Goal: Download file/media

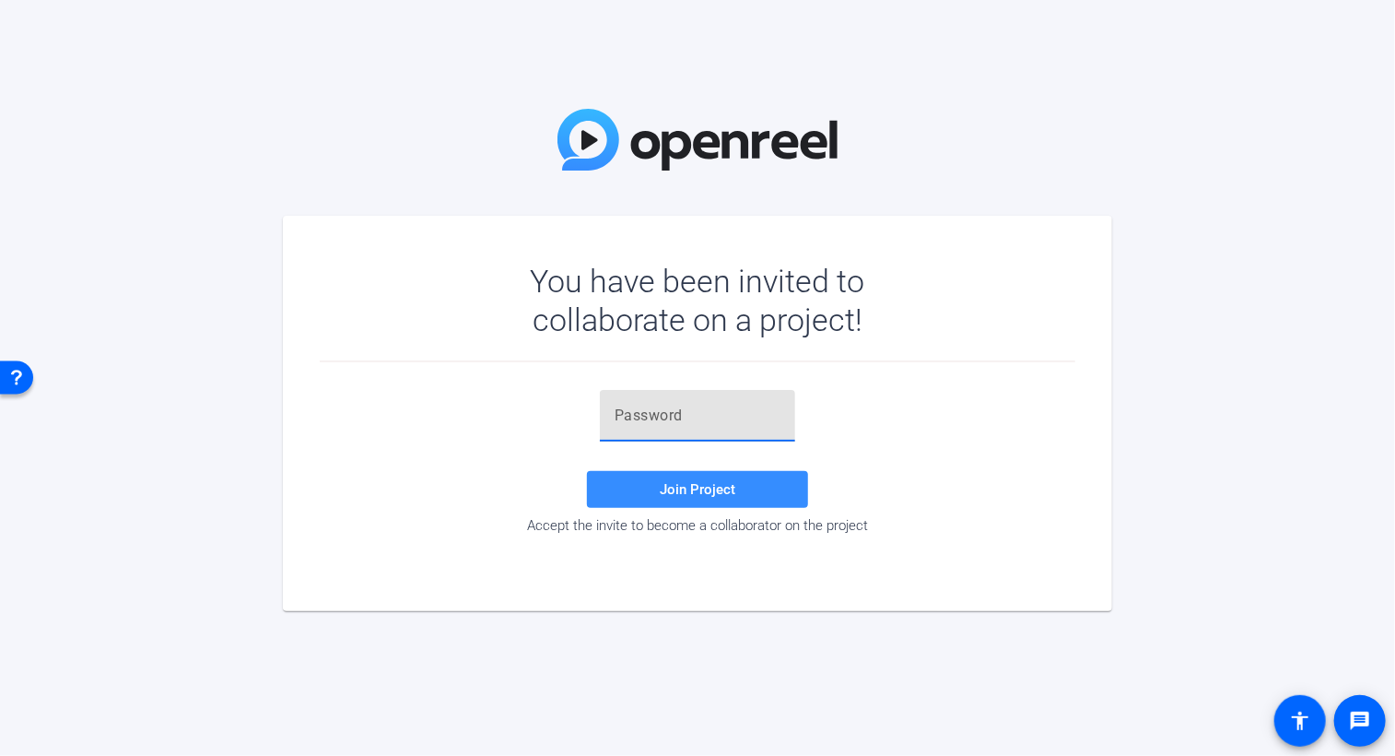
click at [645, 418] on input "text" at bounding box center [698, 415] width 166 height 22
paste input "u_U!F4"
click at [690, 490] on span "Join Project" at bounding box center [698, 489] width 76 height 17
click at [676, 412] on input "u_U!F4" at bounding box center [698, 415] width 166 height 22
type input "u_U!F4"
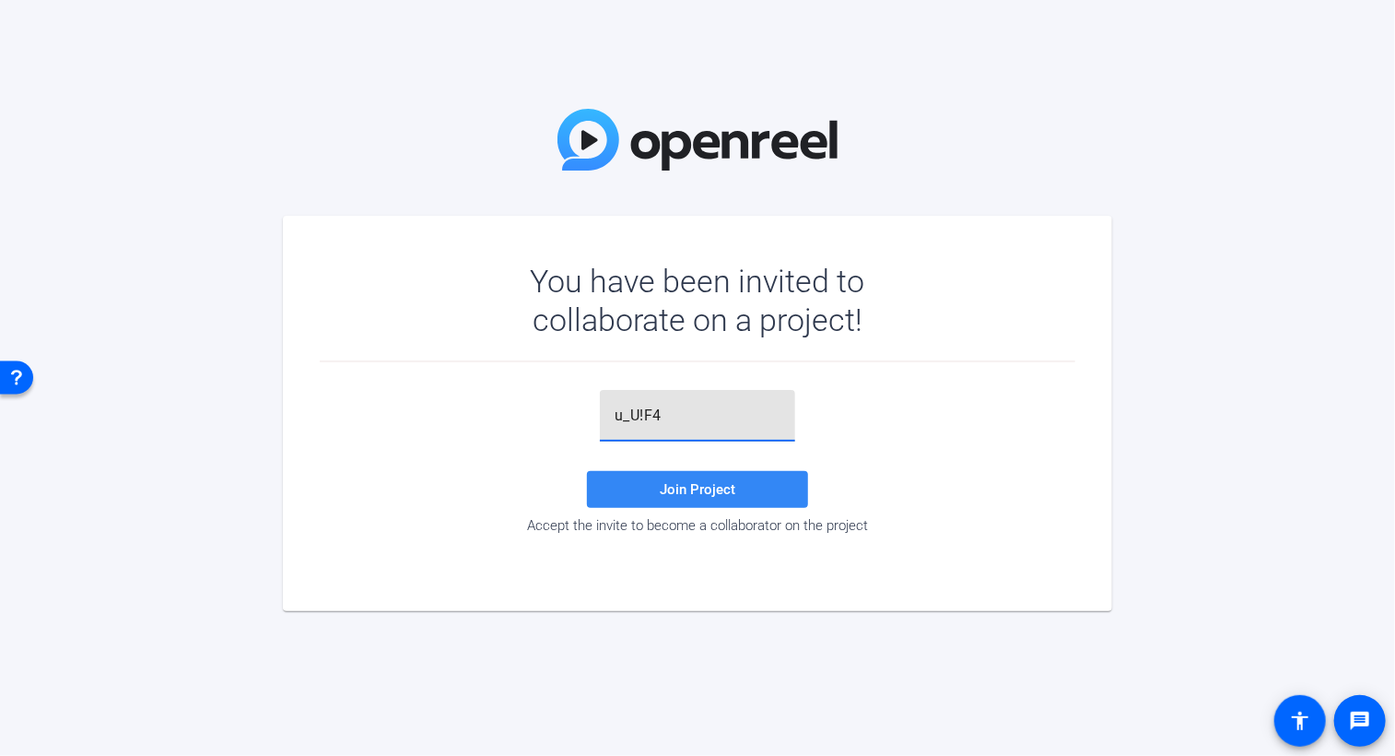
click at [677, 491] on span "Join Project" at bounding box center [698, 489] width 76 height 17
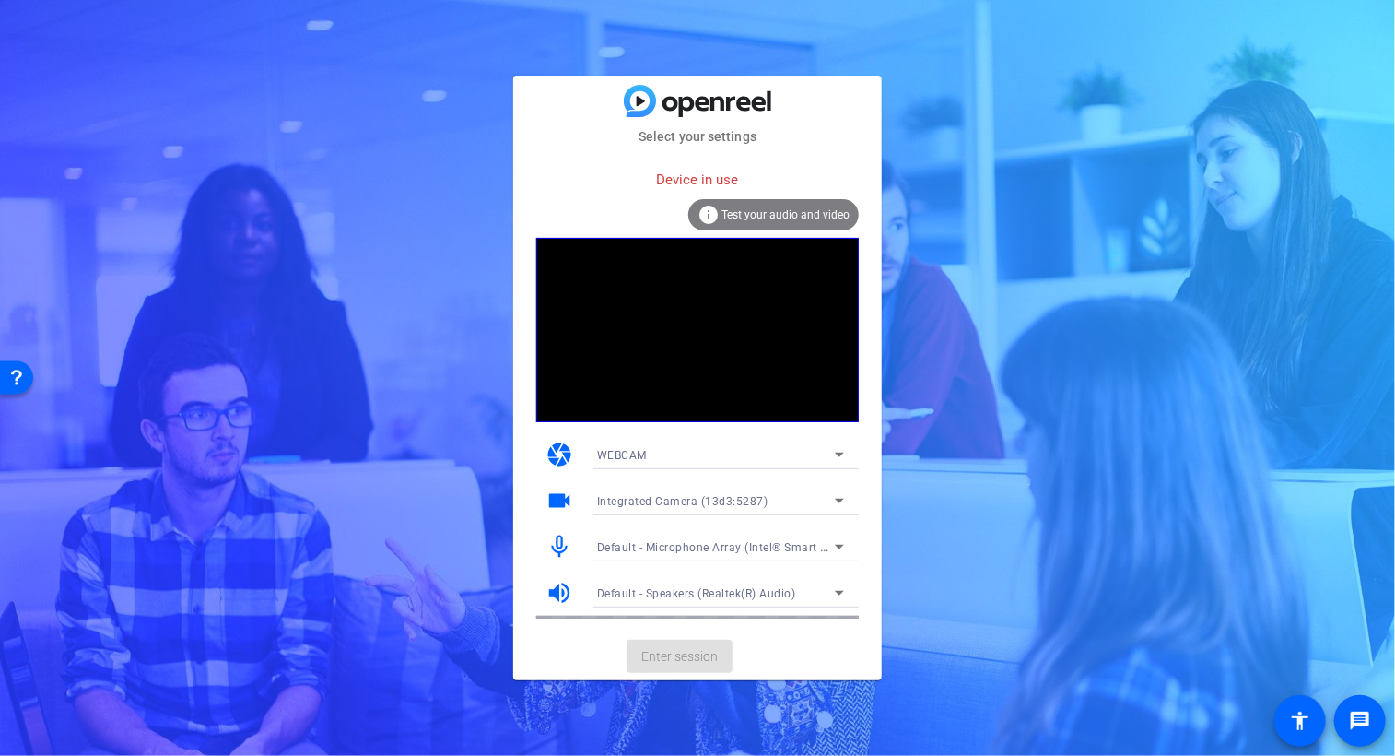
click at [588, 200] on div "Device in use info Test your audio and video" at bounding box center [697, 199] width 322 height 78
click at [580, 165] on div "Device in use" at bounding box center [697, 180] width 322 height 40
click at [645, 187] on div "Device in use" at bounding box center [697, 180] width 322 height 40
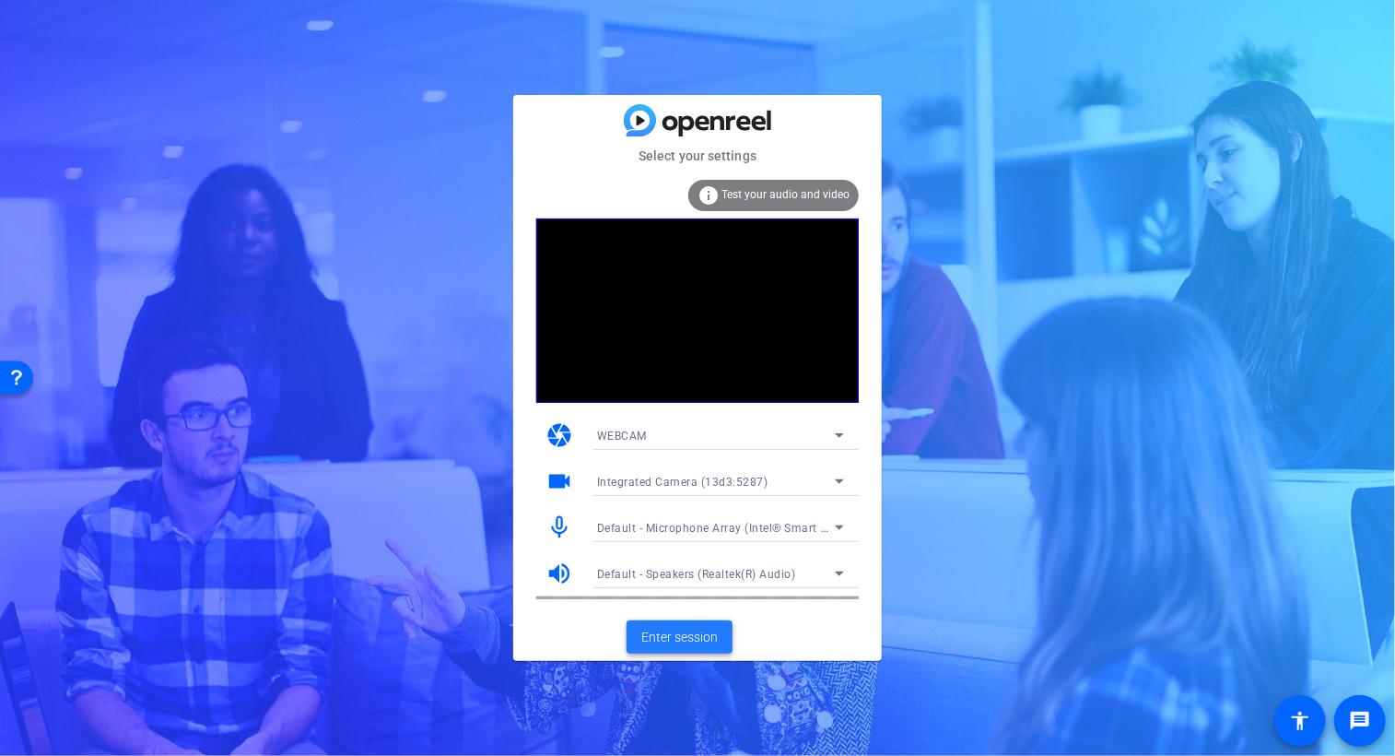
click at [682, 634] on span "Enter session" at bounding box center [679, 636] width 76 height 19
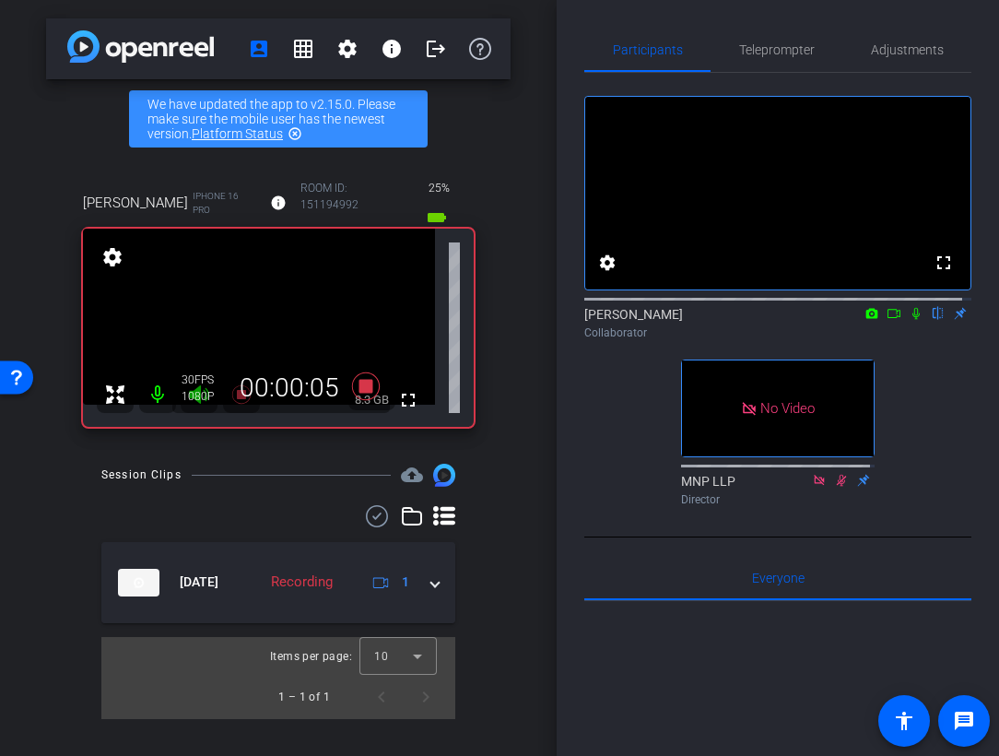
click at [908, 320] on icon at bounding box center [915, 313] width 15 height 13
click at [886, 320] on icon at bounding box center [893, 313] width 15 height 13
click at [933, 320] on icon at bounding box center [938, 314] width 10 height 12
click at [909, 320] on icon at bounding box center [915, 313] width 15 height 13
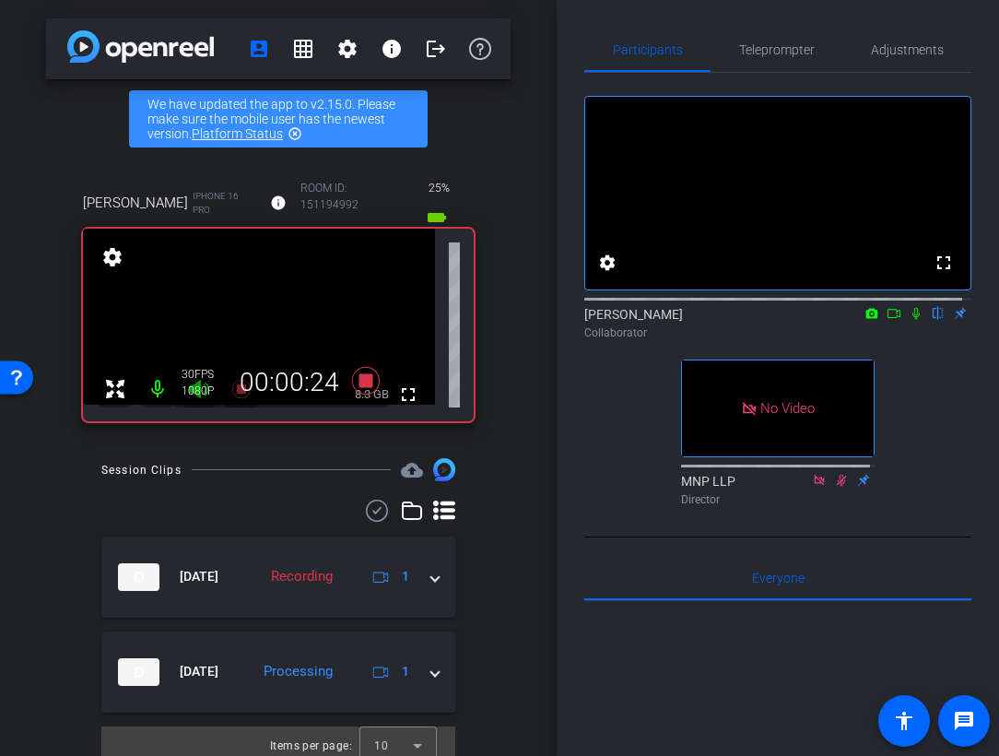
click at [908, 320] on icon at bounding box center [915, 313] width 15 height 13
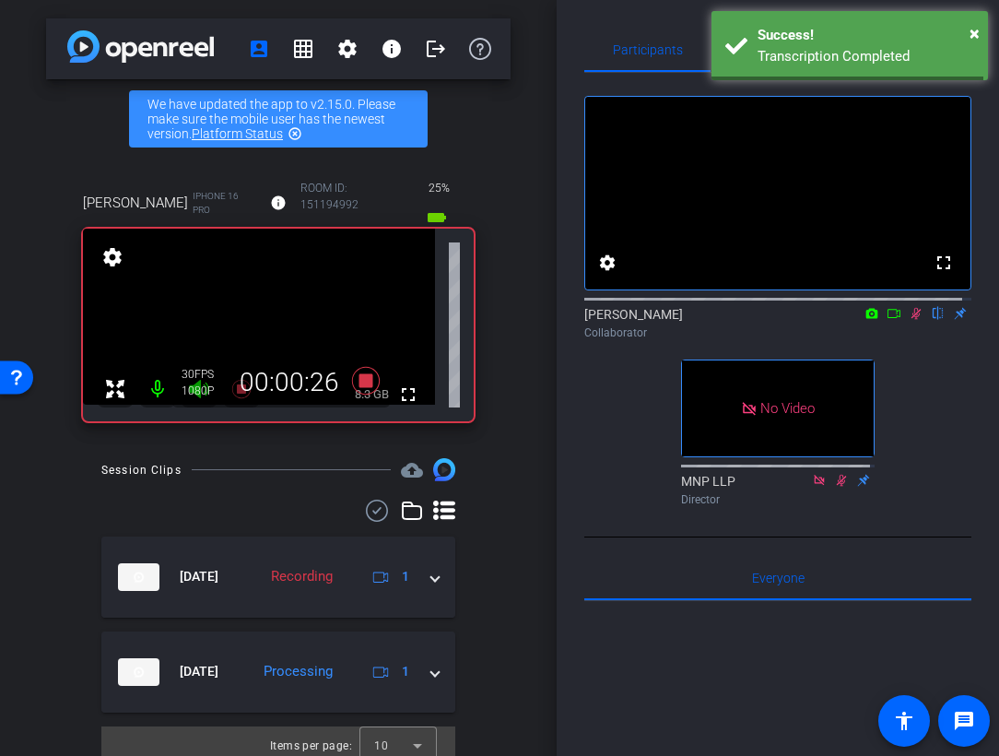
click at [886, 320] on icon at bounding box center [893, 313] width 15 height 13
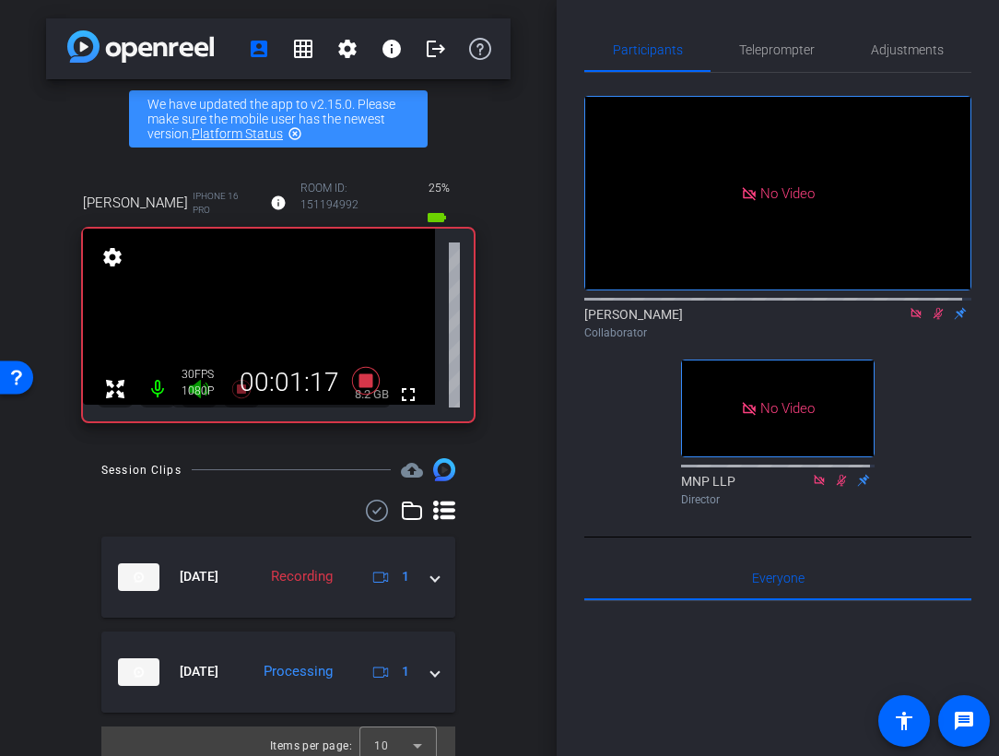
drag, startPoint x: 929, startPoint y: 330, endPoint x: 920, endPoint y: 341, distance: 14.4
click at [931, 320] on icon at bounding box center [938, 313] width 15 height 13
drag, startPoint x: 897, startPoint y: 328, endPoint x: 908, endPoint y: 366, distance: 39.1
click at [905, 322] on mat-icon at bounding box center [916, 313] width 22 height 17
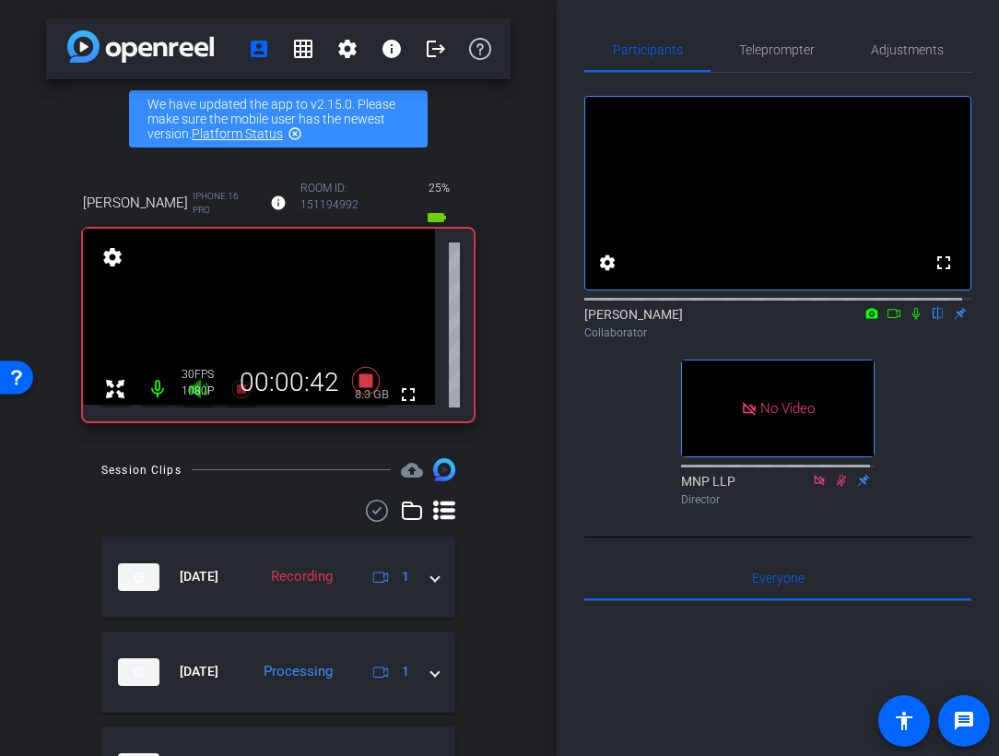
click at [912, 320] on icon at bounding box center [915, 314] width 7 height 12
click at [911, 320] on icon at bounding box center [916, 314] width 10 height 12
click at [908, 320] on icon at bounding box center [915, 313] width 15 height 13
click at [911, 320] on icon at bounding box center [916, 314] width 10 height 12
click at [908, 320] on icon at bounding box center [915, 313] width 15 height 13
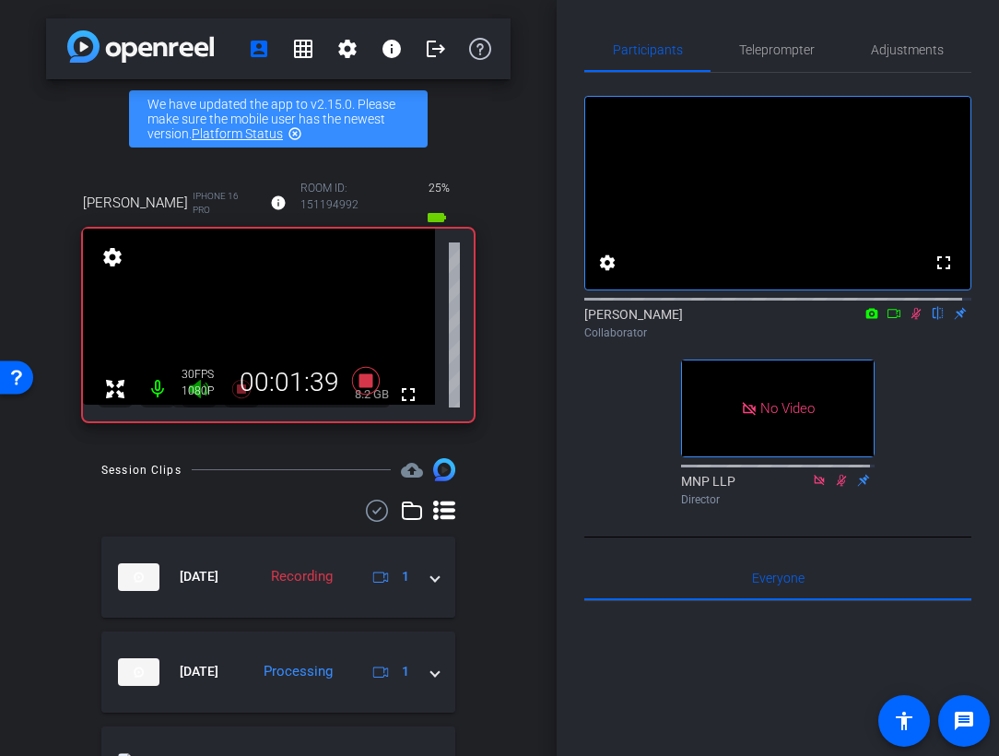
click at [886, 320] on icon at bounding box center [893, 313] width 15 height 13
click at [933, 320] on icon at bounding box center [938, 314] width 10 height 12
click at [908, 320] on icon at bounding box center [915, 313] width 15 height 13
click at [886, 320] on icon at bounding box center [893, 313] width 15 height 13
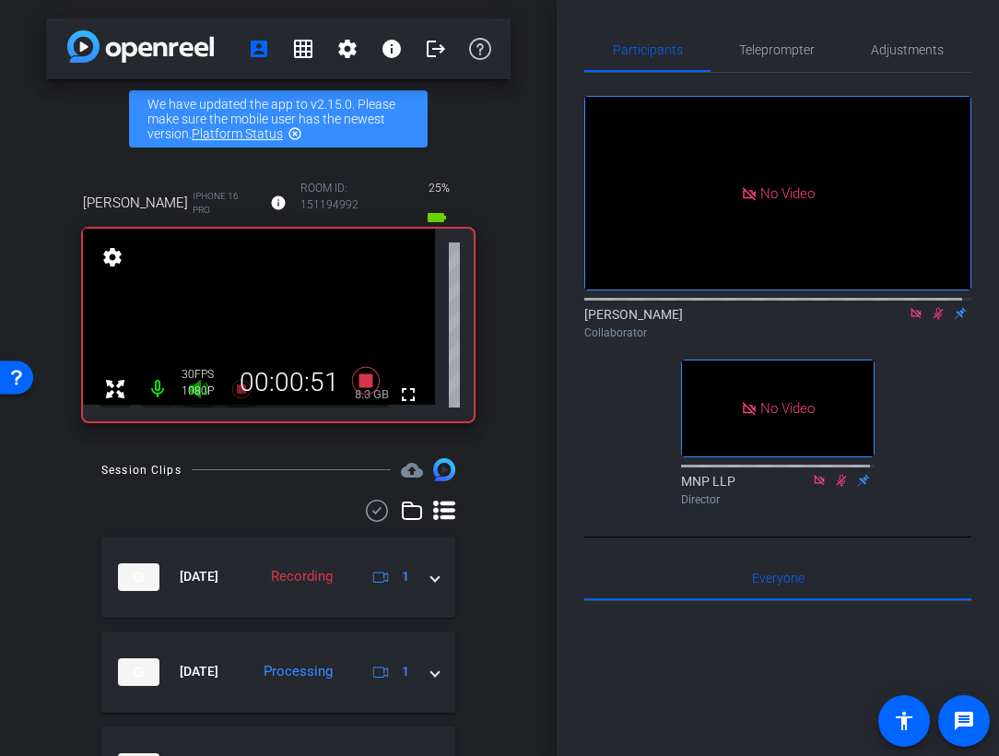
click at [933, 320] on icon at bounding box center [938, 314] width 10 height 12
click at [931, 320] on icon at bounding box center [938, 313] width 15 height 13
click at [933, 320] on icon at bounding box center [938, 314] width 10 height 12
click at [908, 320] on icon at bounding box center [915, 313] width 15 height 13
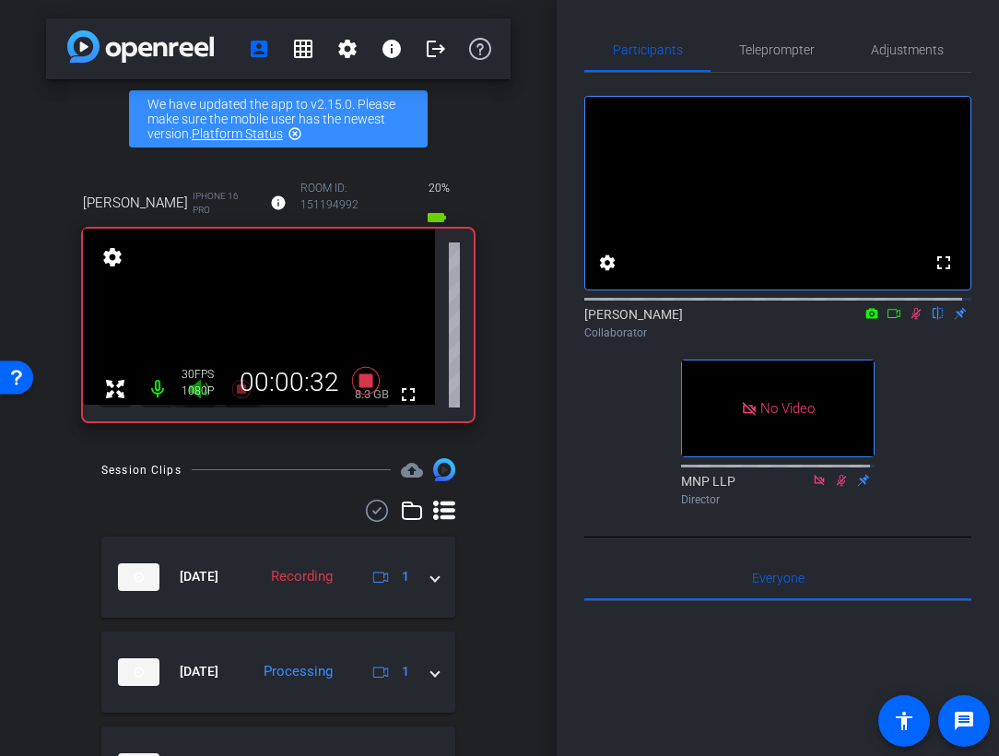
click at [886, 320] on icon at bounding box center [893, 313] width 15 height 13
click at [933, 320] on icon at bounding box center [938, 314] width 10 height 12
click at [908, 320] on icon at bounding box center [915, 313] width 15 height 13
click at [912, 320] on icon at bounding box center [915, 314] width 7 height 12
click at [886, 320] on icon at bounding box center [893, 313] width 15 height 13
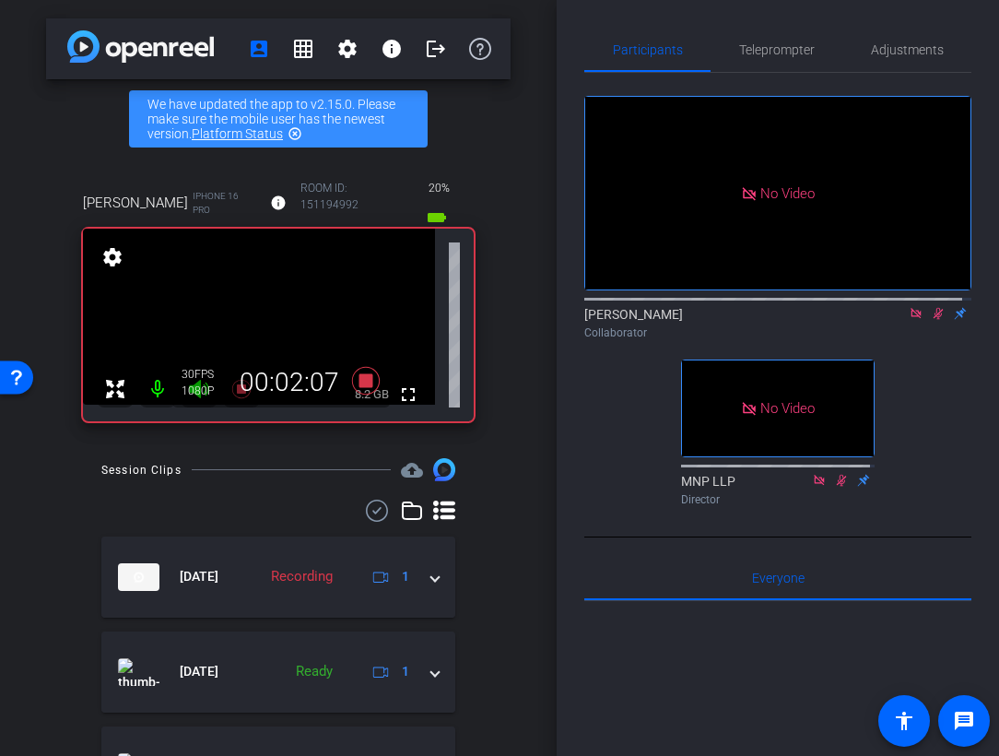
click at [931, 320] on icon at bounding box center [938, 313] width 15 height 13
click at [910, 318] on icon at bounding box center [915, 313] width 10 height 10
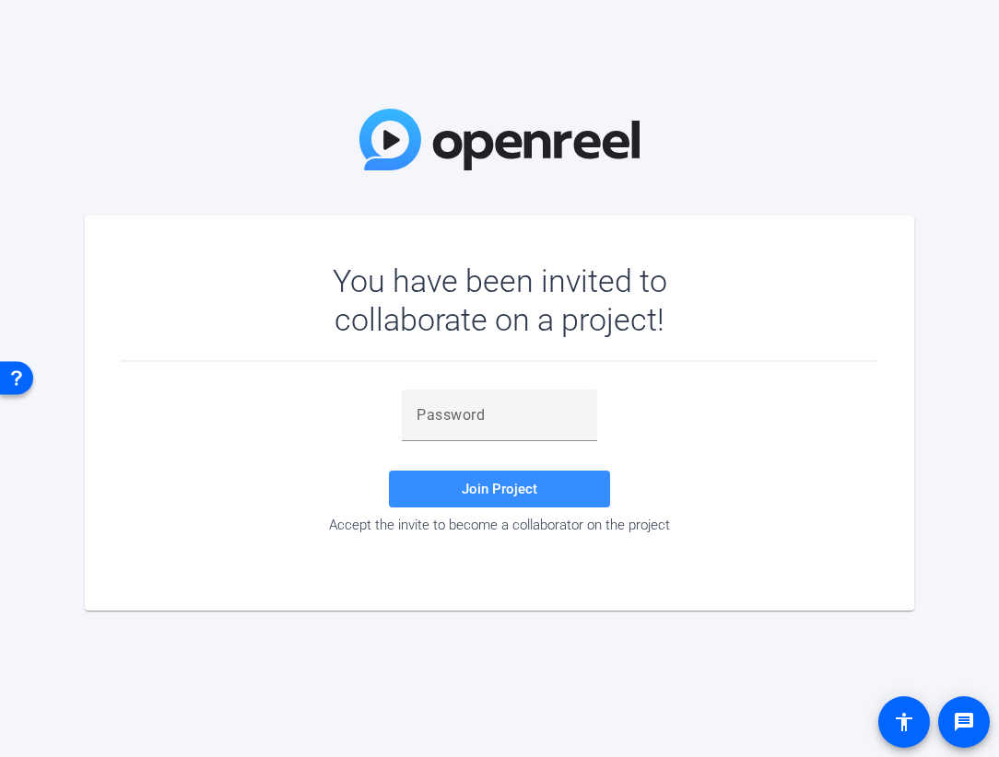
click at [697, 170] on div "You have been invited to collaborate on a project! Join Project Accept the invi…" at bounding box center [499, 378] width 999 height 757
click at [474, 416] on input "text" at bounding box center [499, 415] width 166 height 22
paste input "u_U!F4"
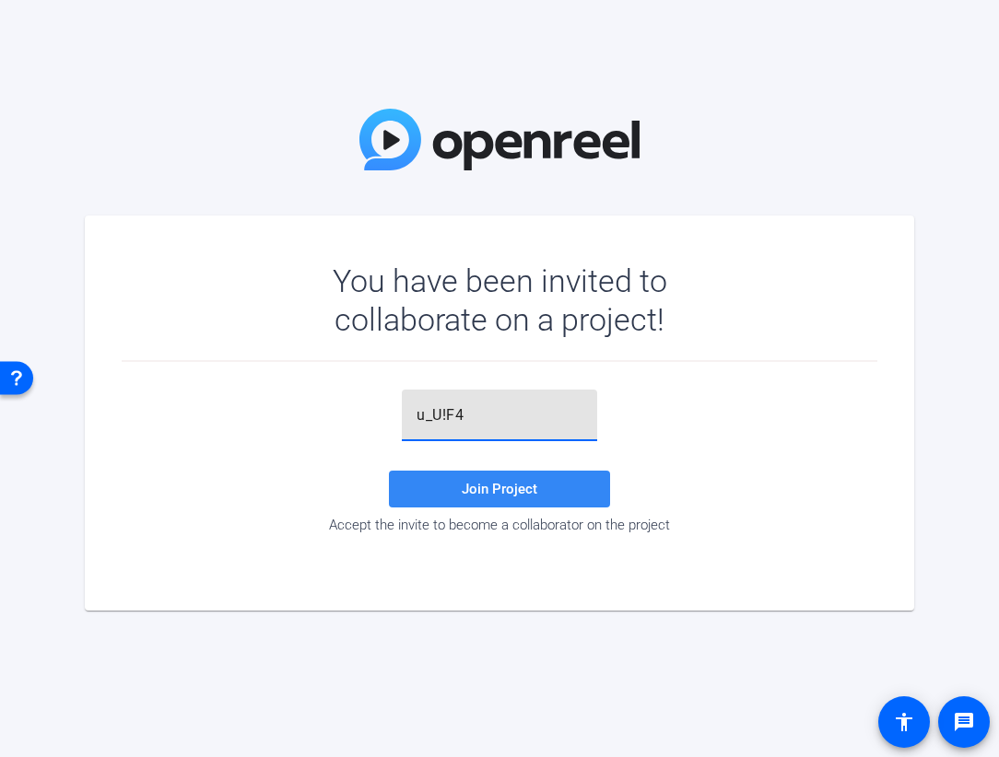
type input "u_U!F4"
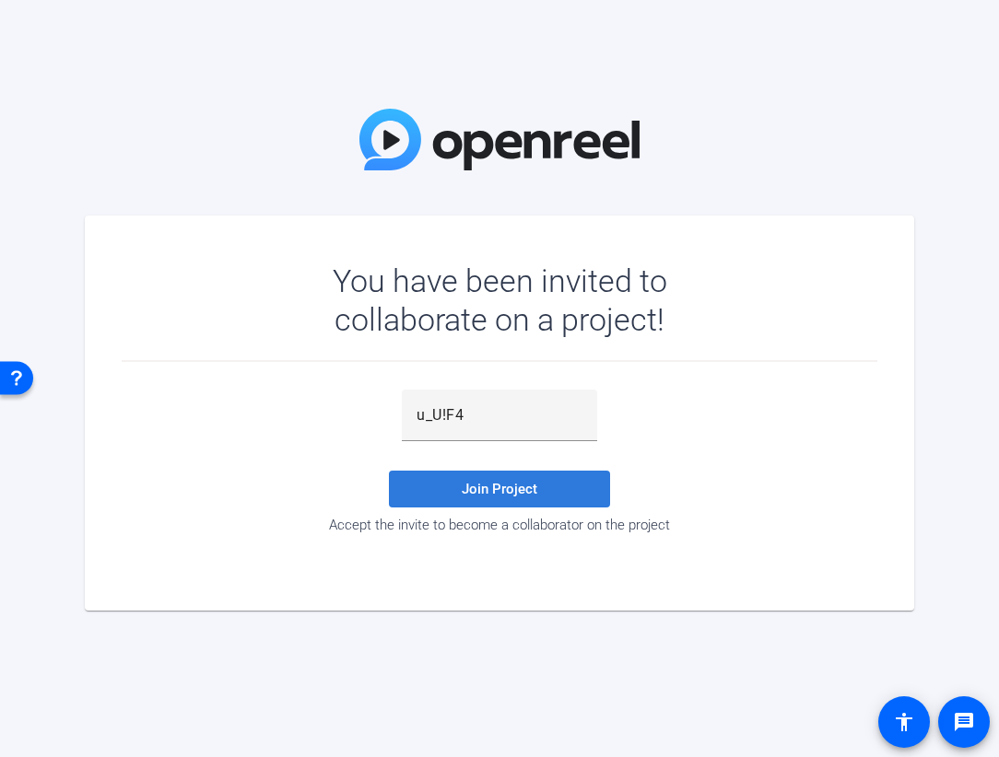
click at [485, 483] on span "Join Project" at bounding box center [500, 489] width 76 height 17
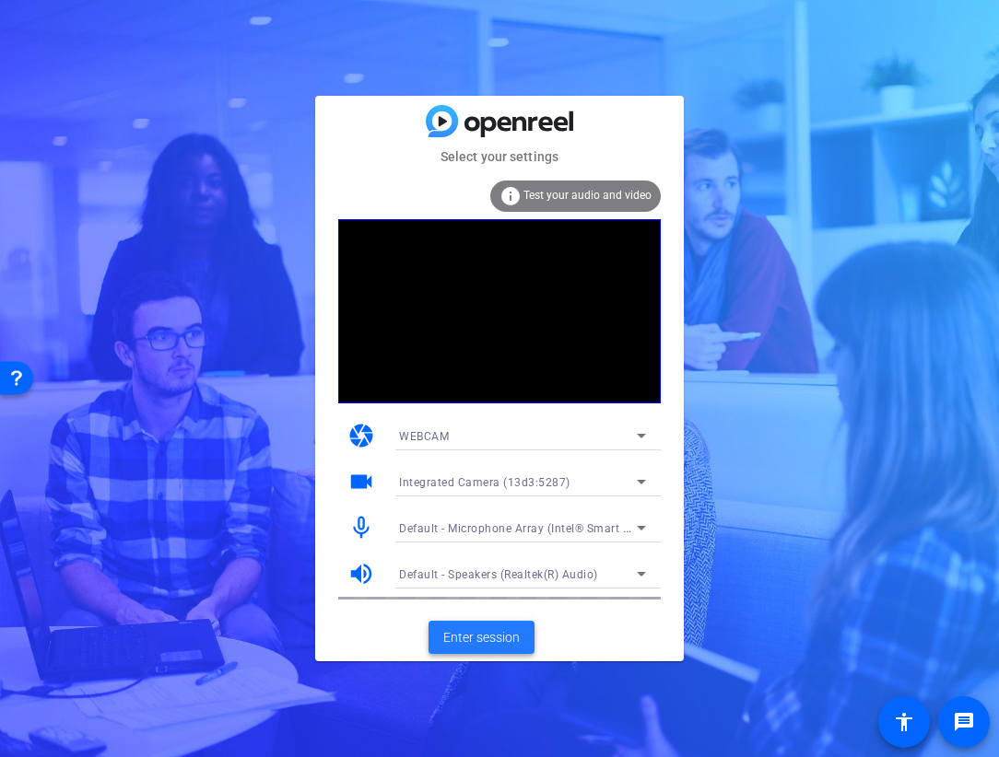
click at [485, 633] on span "Enter session" at bounding box center [481, 637] width 76 height 19
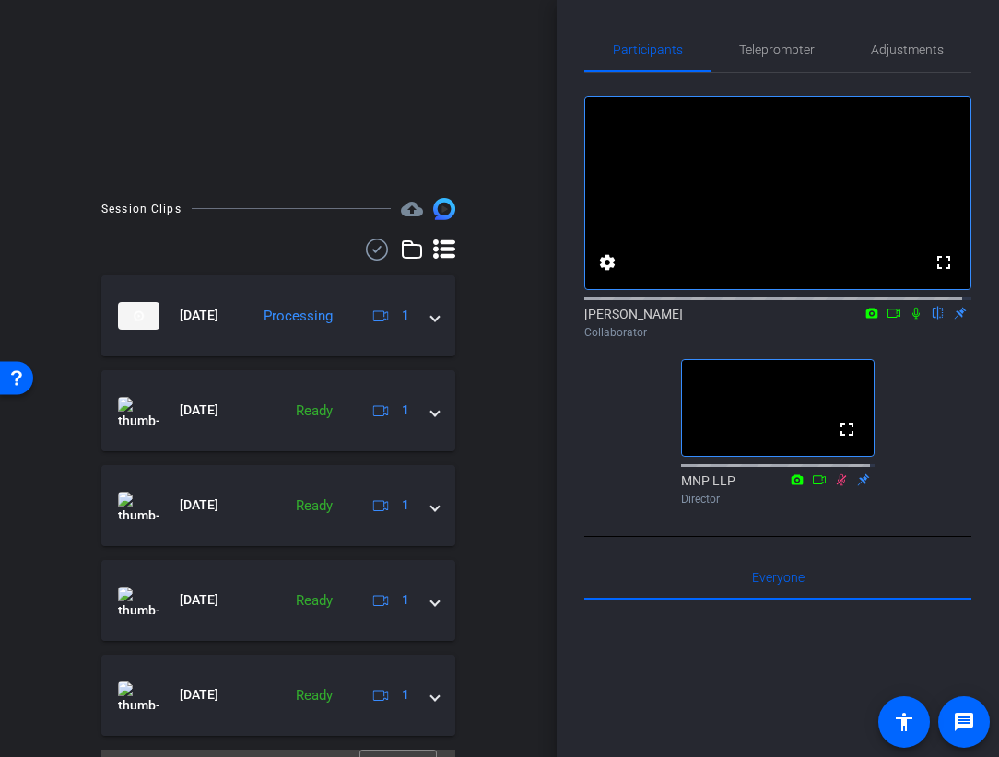
scroll to position [442, 0]
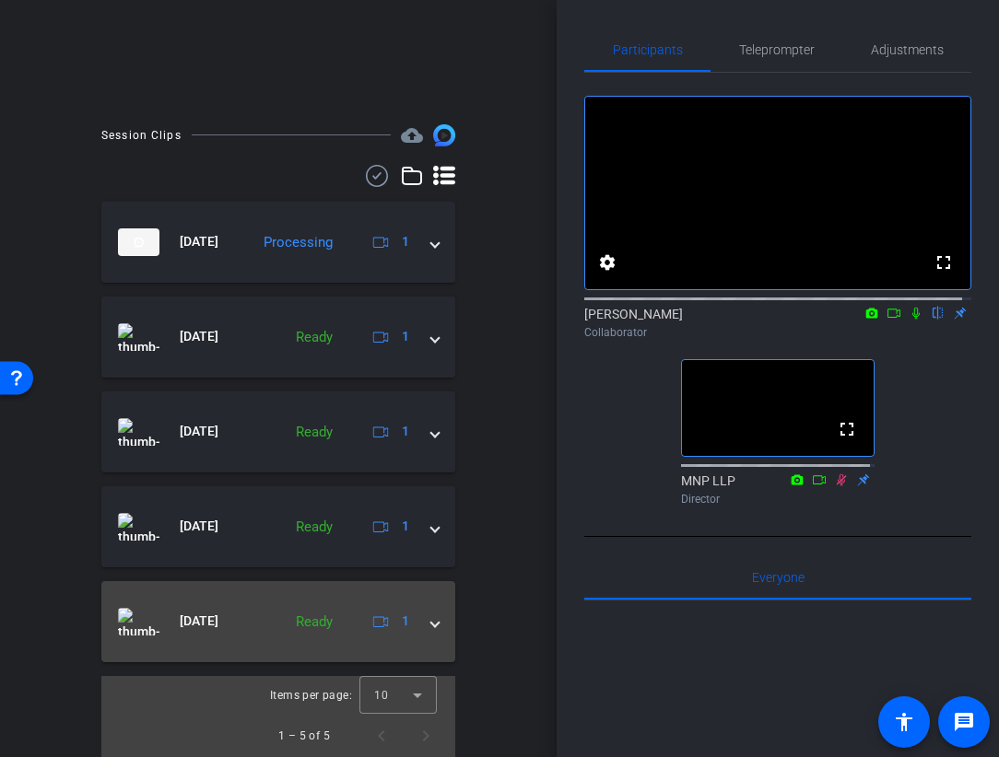
click at [420, 622] on div "[DATE] Ready 1" at bounding box center [274, 622] width 313 height 28
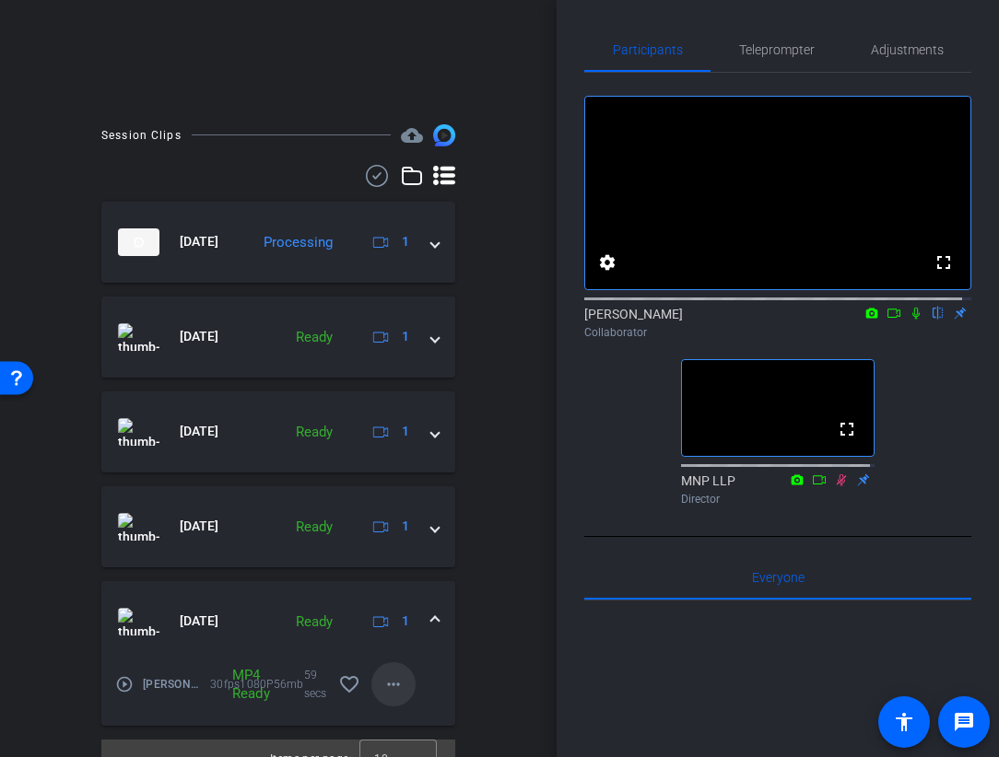
click at [383, 685] on mat-icon "more_horiz" at bounding box center [393, 685] width 22 height 22
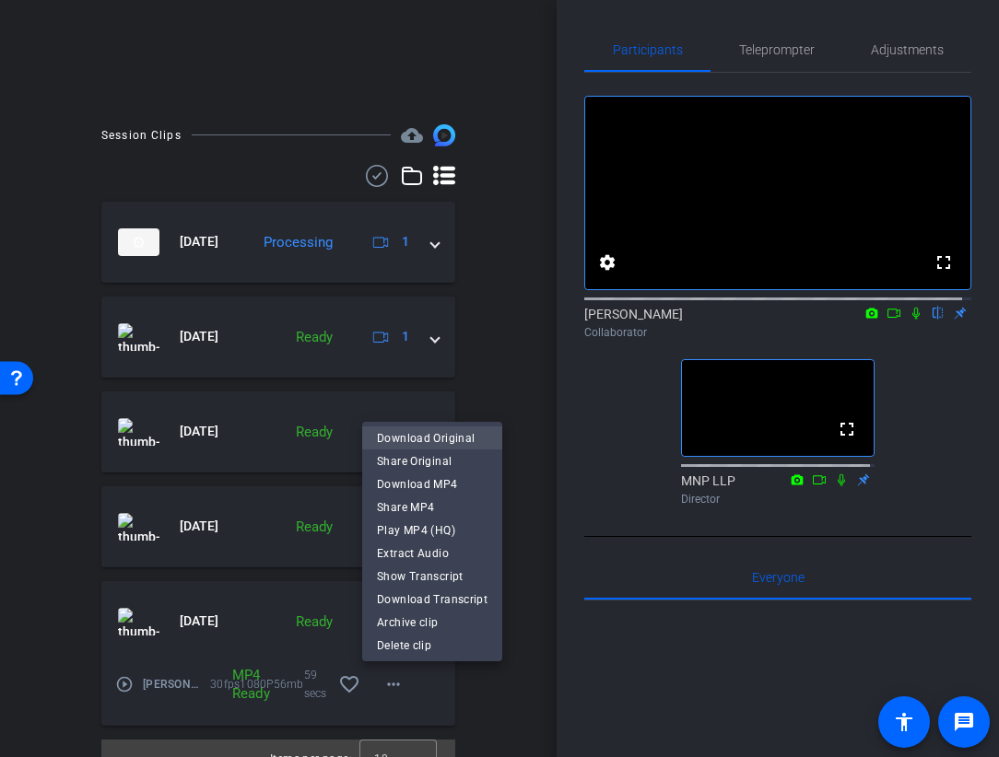
click at [417, 434] on span "Download Original" at bounding box center [432, 438] width 111 height 22
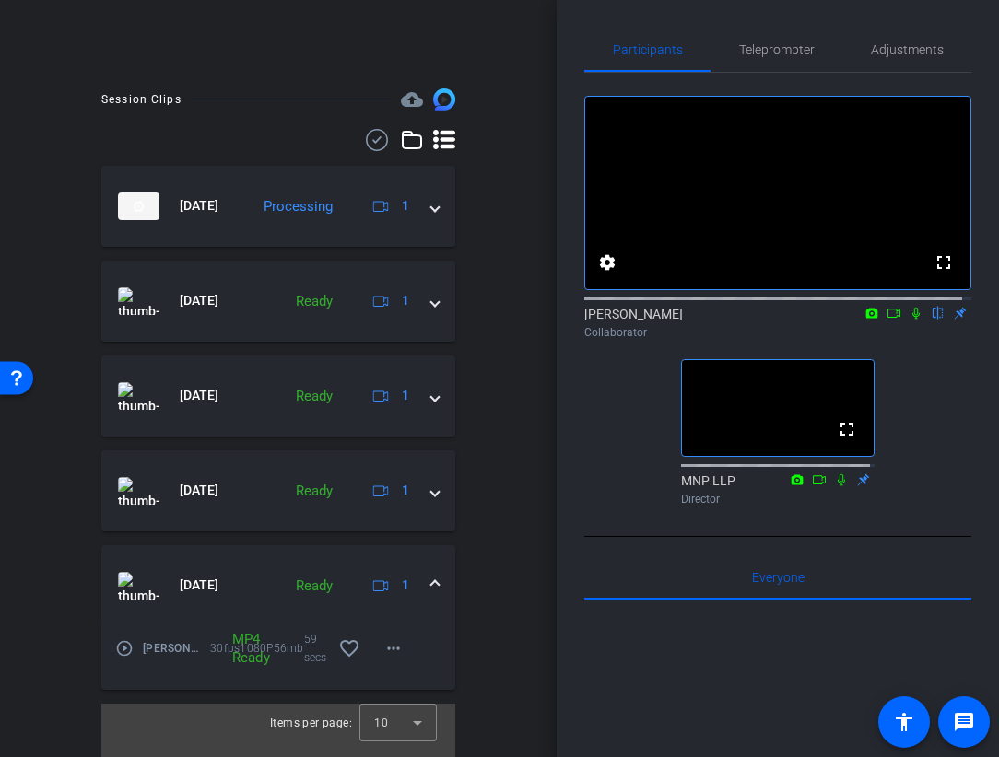
scroll to position [507, 0]
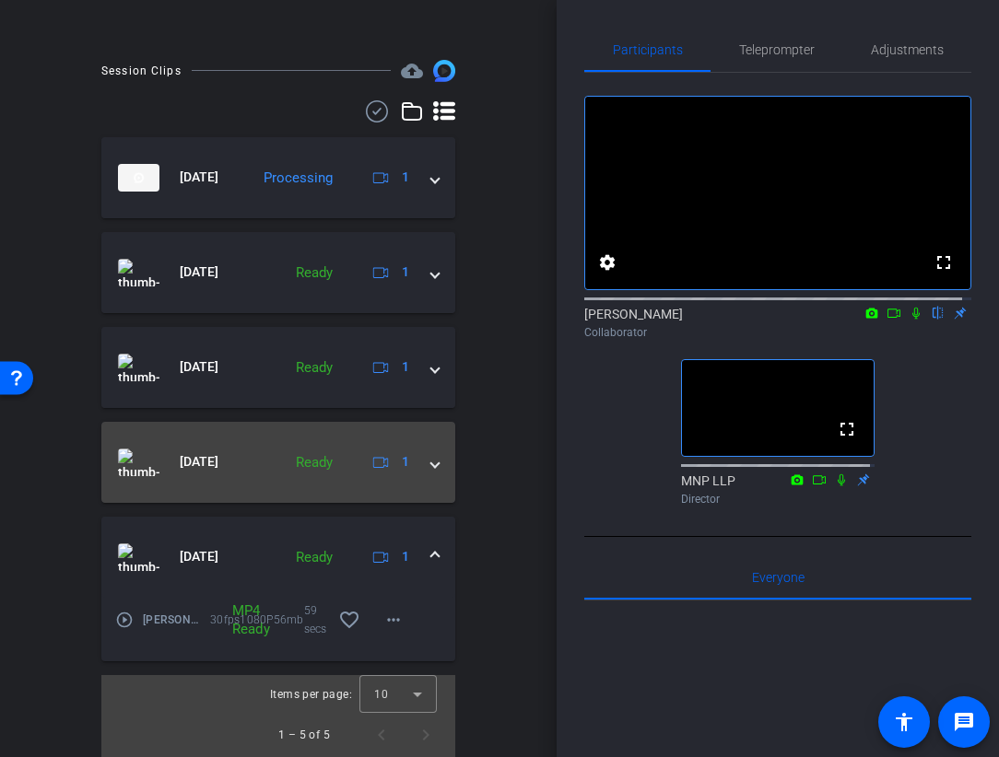
click at [431, 463] on span at bounding box center [434, 461] width 7 height 19
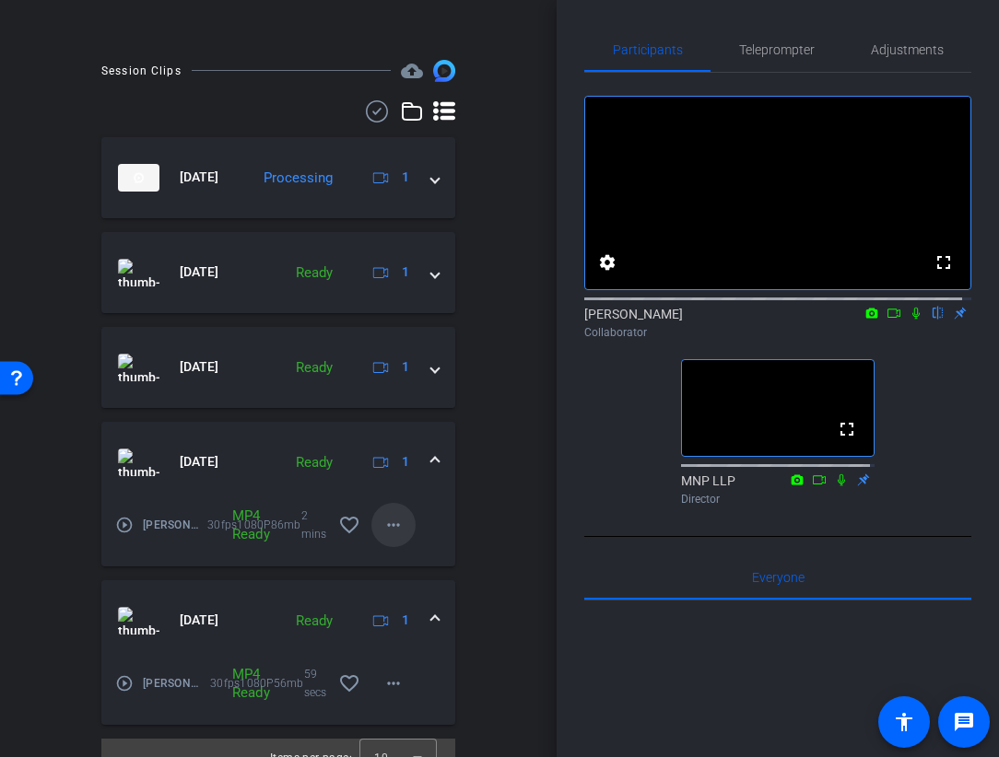
click at [386, 524] on mat-icon "more_horiz" at bounding box center [393, 525] width 22 height 22
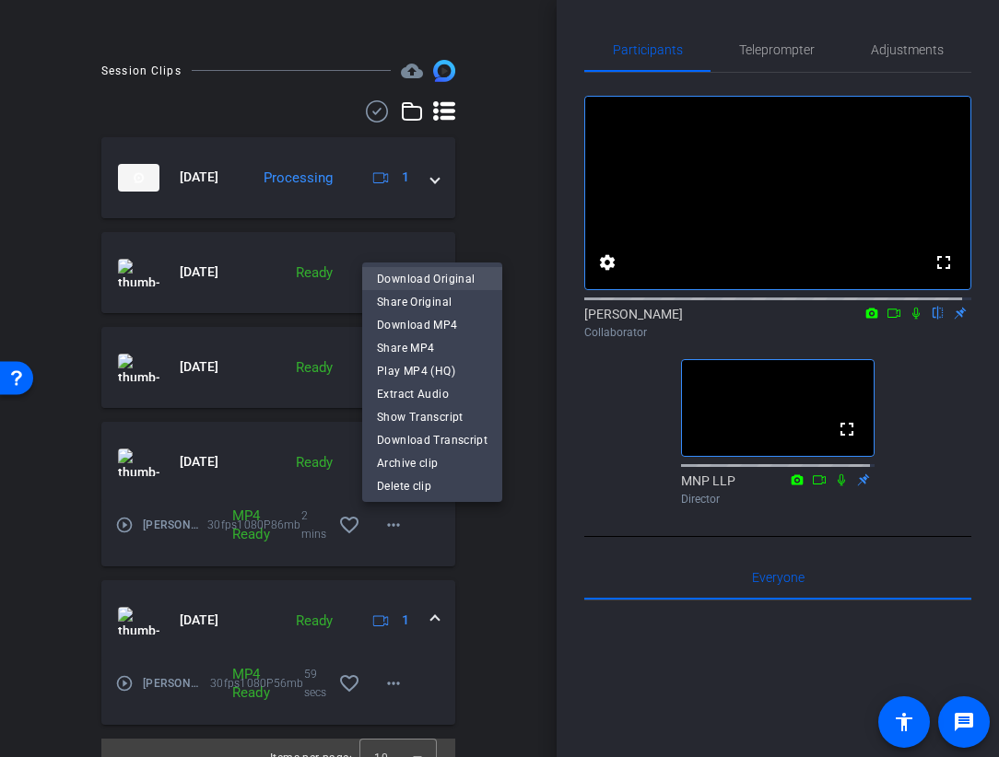
click at [441, 276] on span "Download Original" at bounding box center [432, 279] width 111 height 22
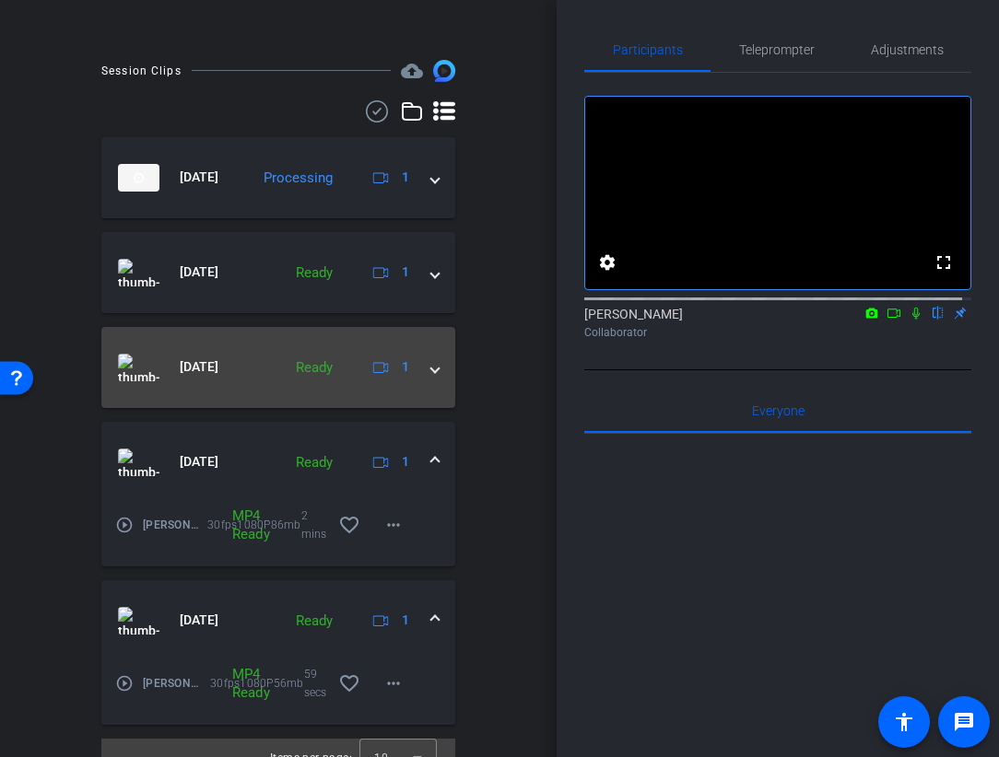
click at [431, 367] on span at bounding box center [434, 366] width 7 height 19
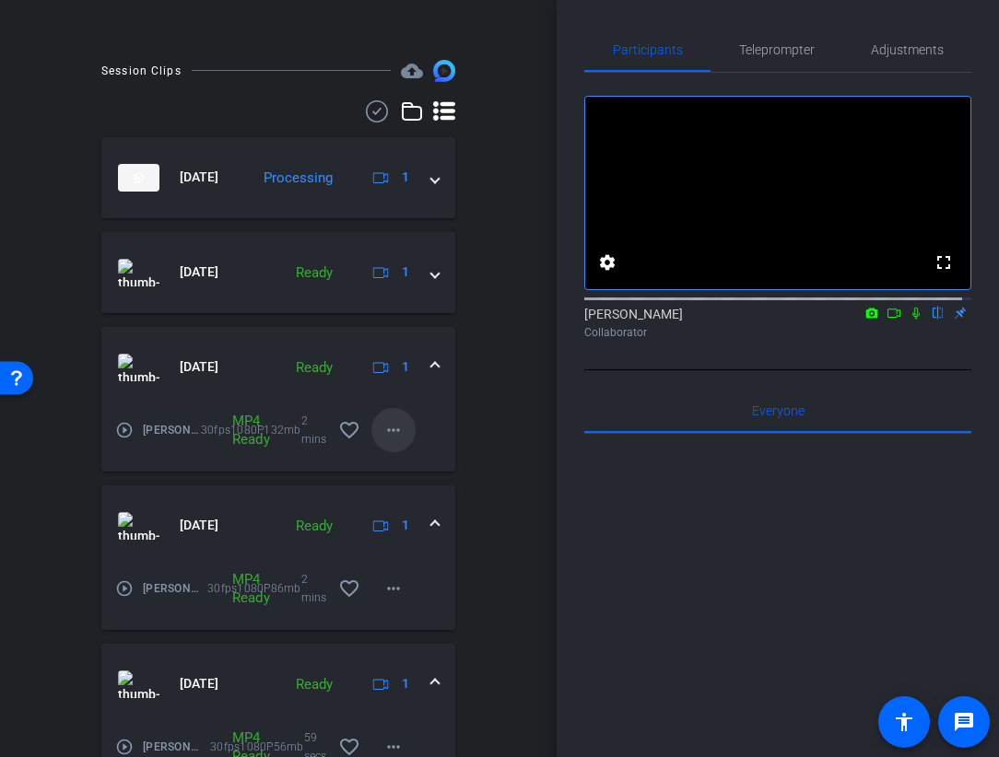
click at [382, 428] on mat-icon "more_horiz" at bounding box center [393, 430] width 22 height 22
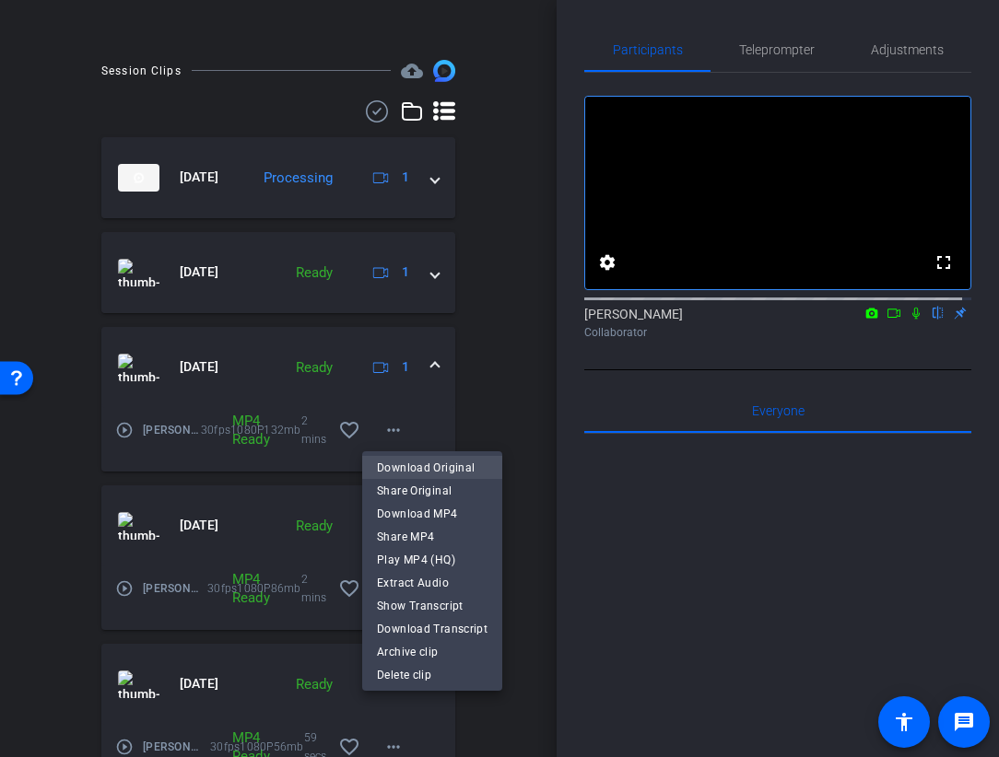
click at [437, 466] on span "Download Original" at bounding box center [432, 468] width 111 height 22
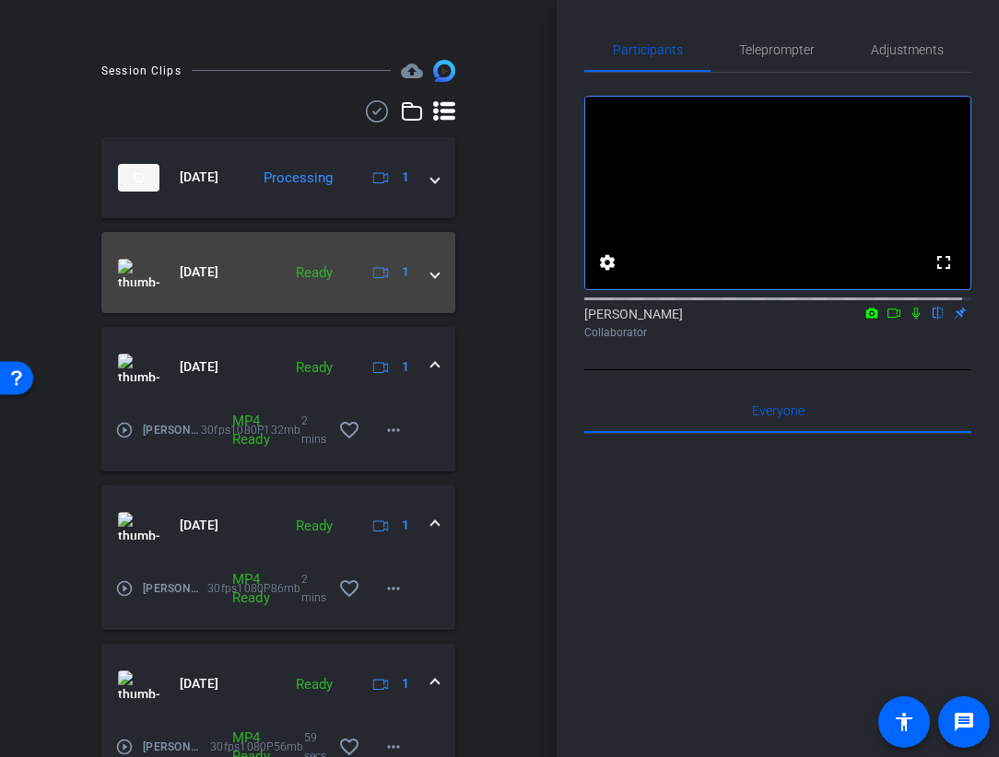
click at [431, 275] on span at bounding box center [434, 272] width 7 height 19
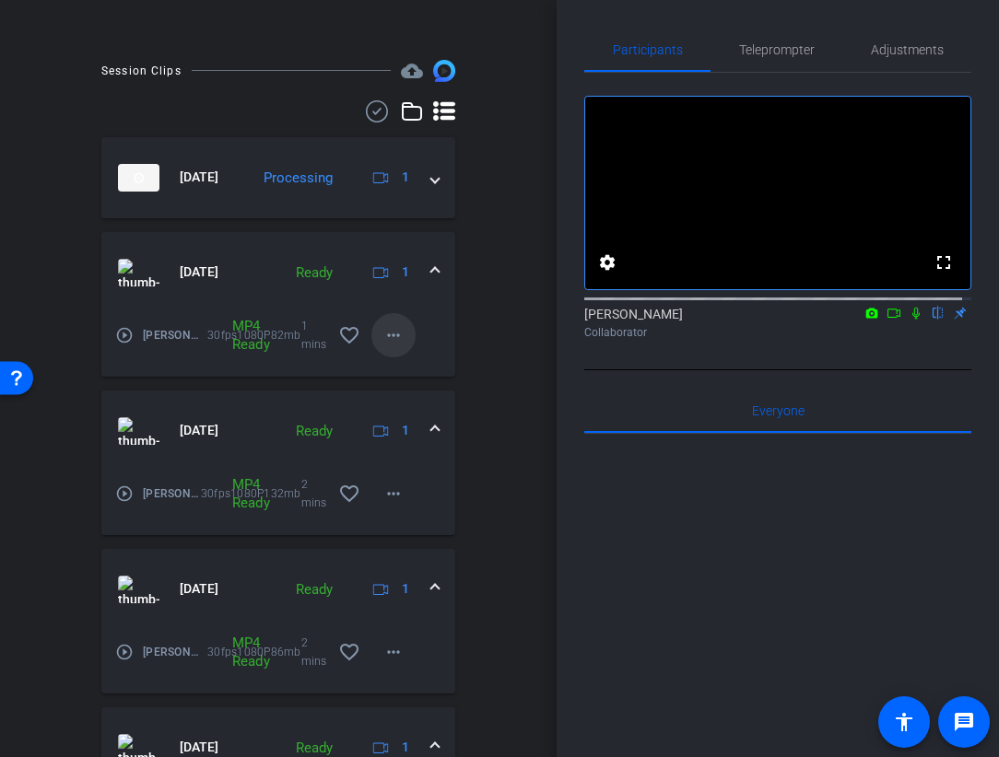
click at [383, 334] on mat-icon "more_horiz" at bounding box center [393, 335] width 22 height 22
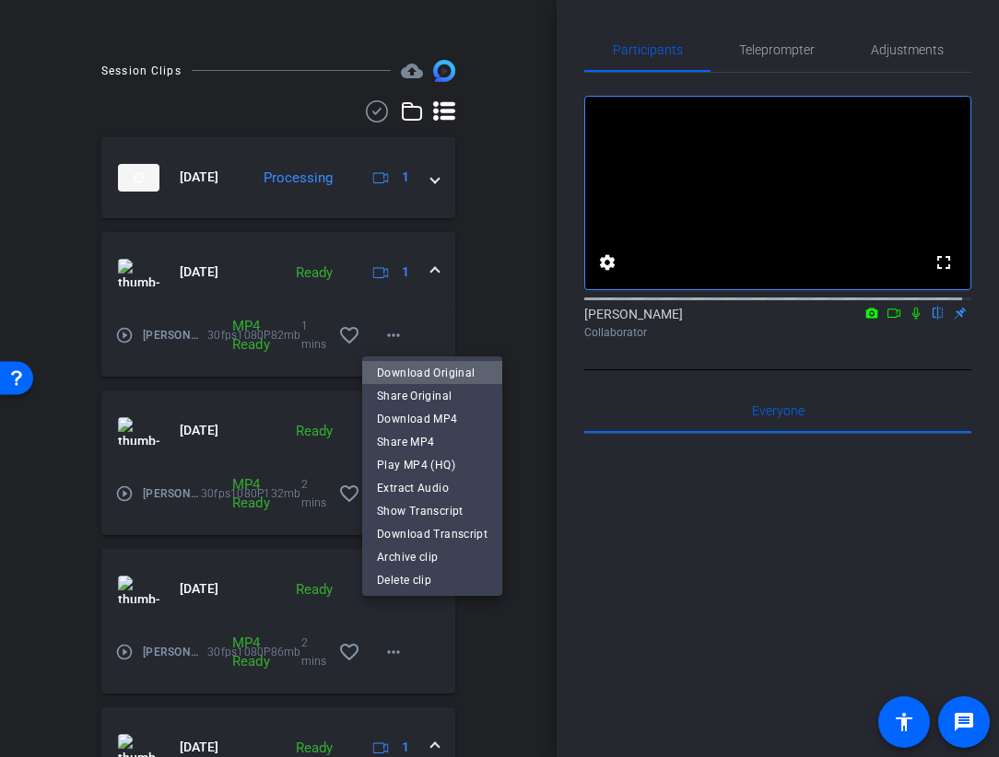
click at [437, 368] on span "Download Original" at bounding box center [432, 373] width 111 height 22
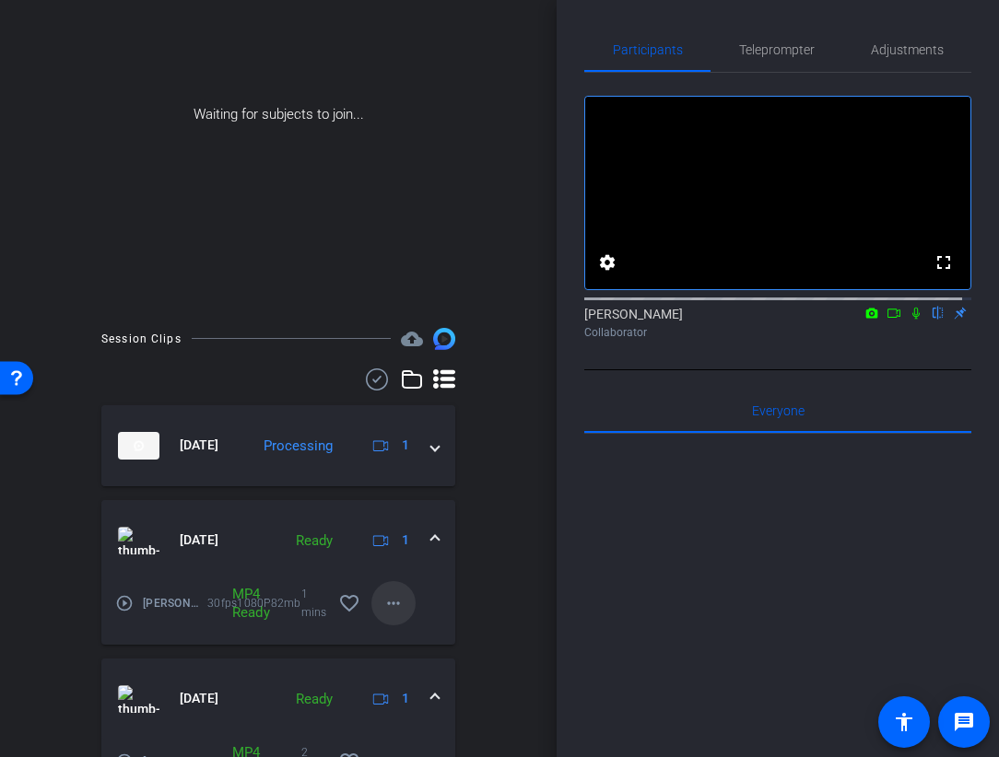
scroll to position [230, 0]
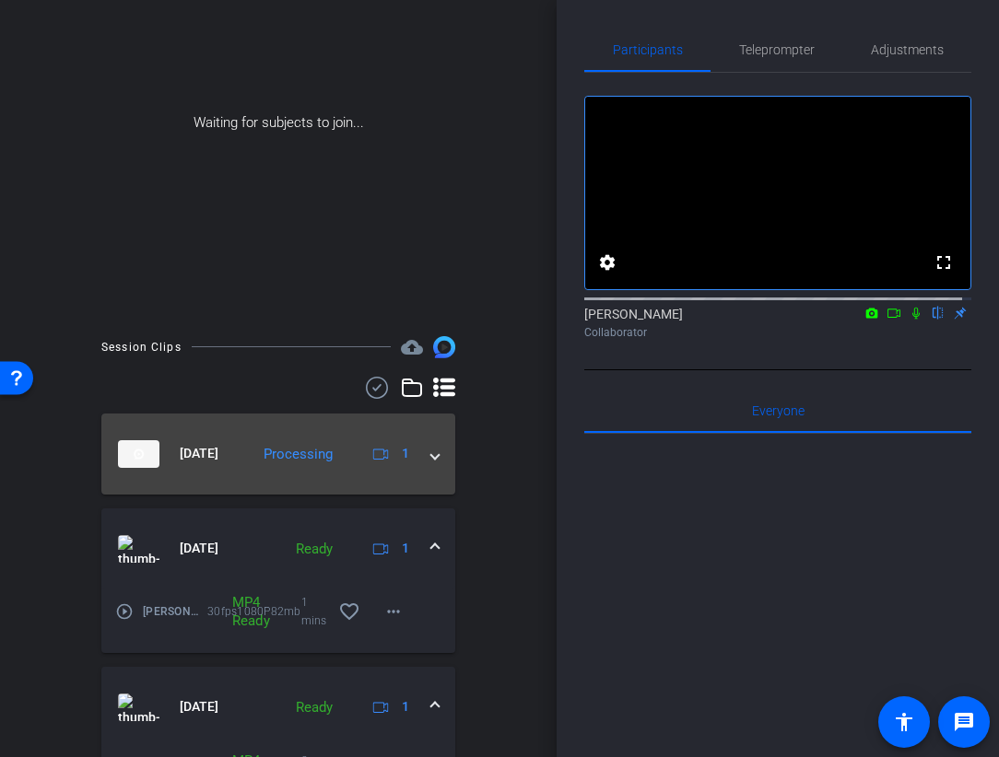
click at [431, 454] on span at bounding box center [434, 453] width 7 height 19
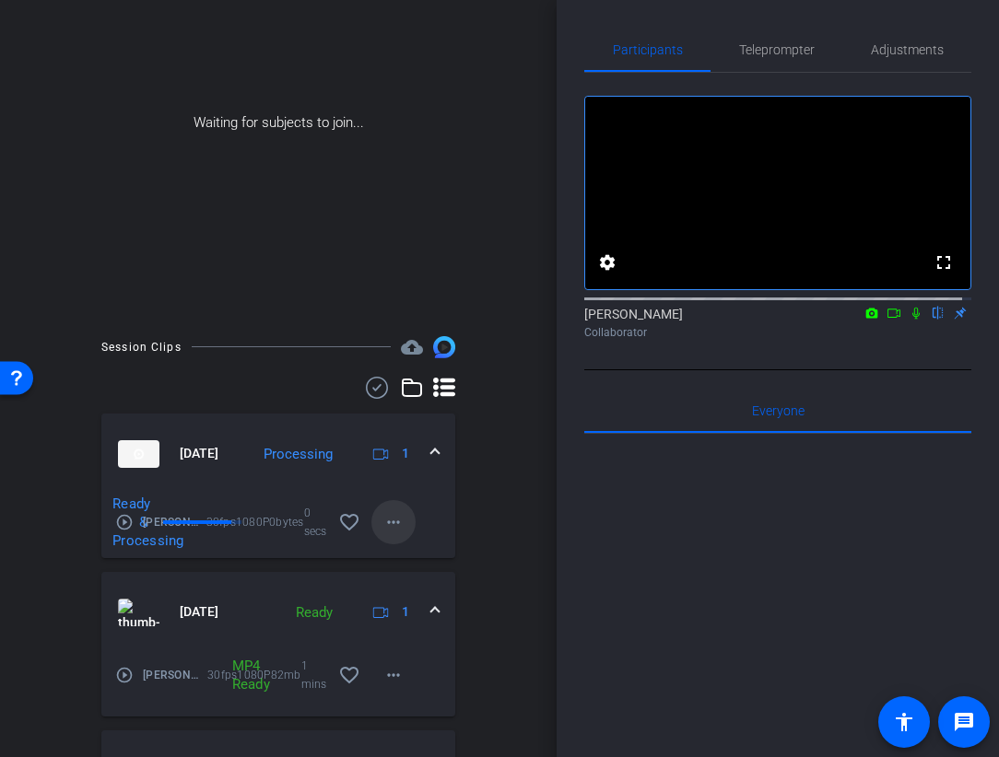
click at [382, 521] on mat-icon "more_horiz" at bounding box center [393, 522] width 22 height 22
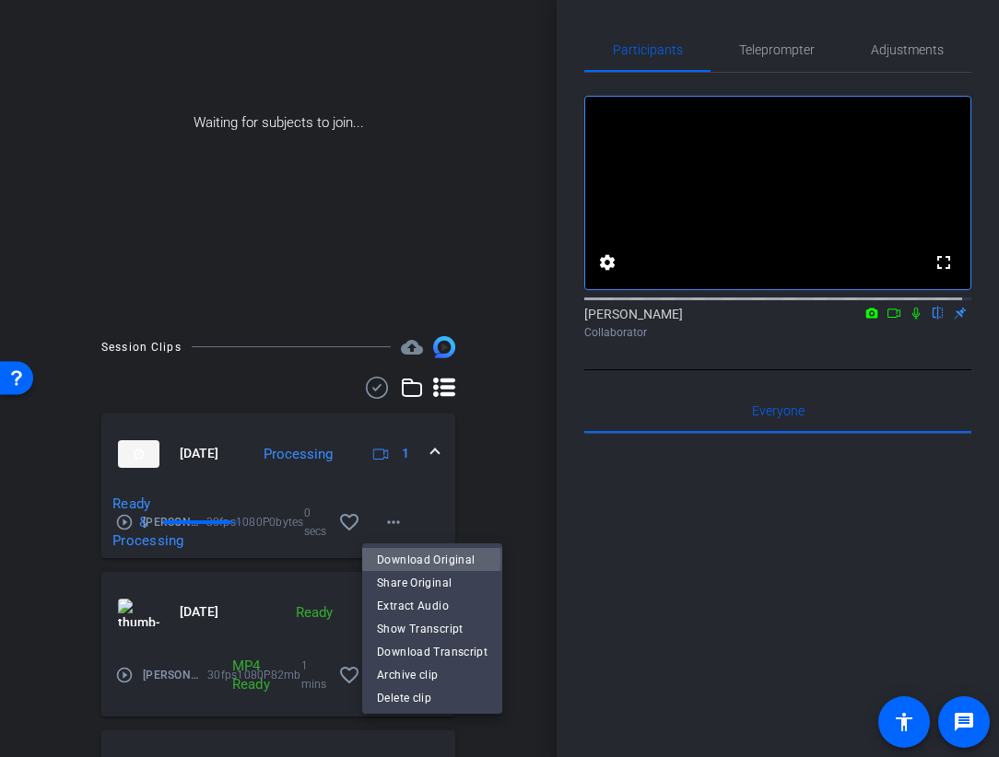
click at [421, 559] on span "Download Original" at bounding box center [432, 560] width 111 height 22
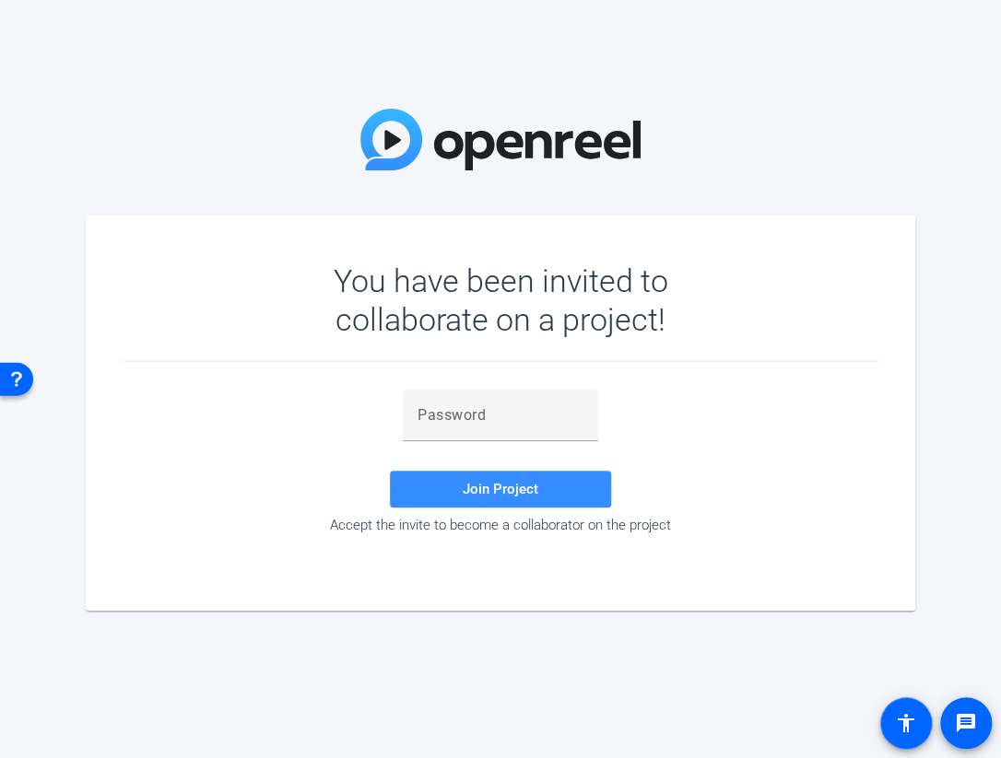
click at [645, 443] on div "Join Project Accept the invite to become a collaborator on the project" at bounding box center [501, 462] width 756 height 144
click at [474, 413] on input "text" at bounding box center [500, 415] width 166 height 22
paste input "h-i^@6"
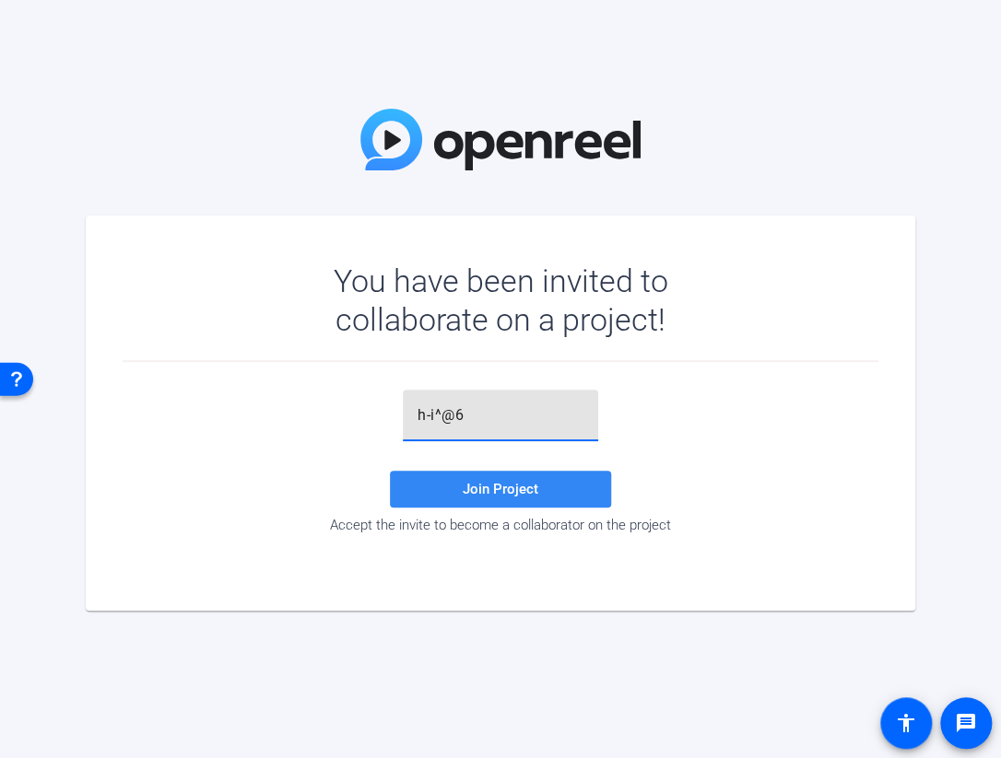
type input "h-i^@6"
click at [490, 488] on span "Join Project" at bounding box center [501, 489] width 76 height 17
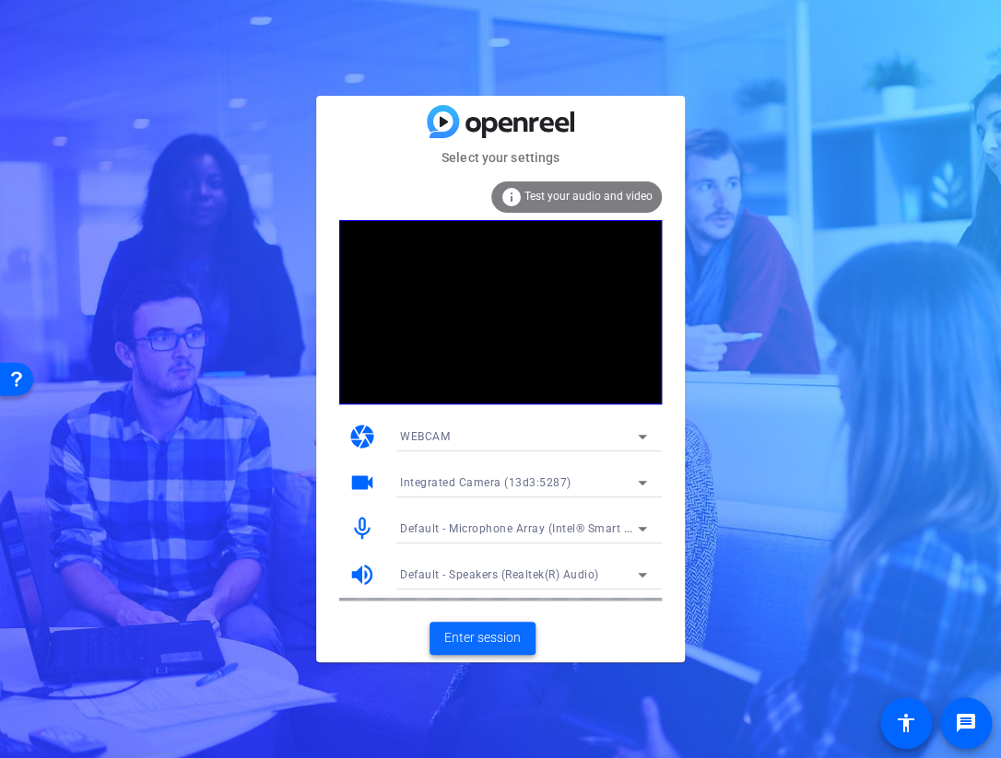
click at [474, 637] on span "Enter session" at bounding box center [482, 637] width 76 height 19
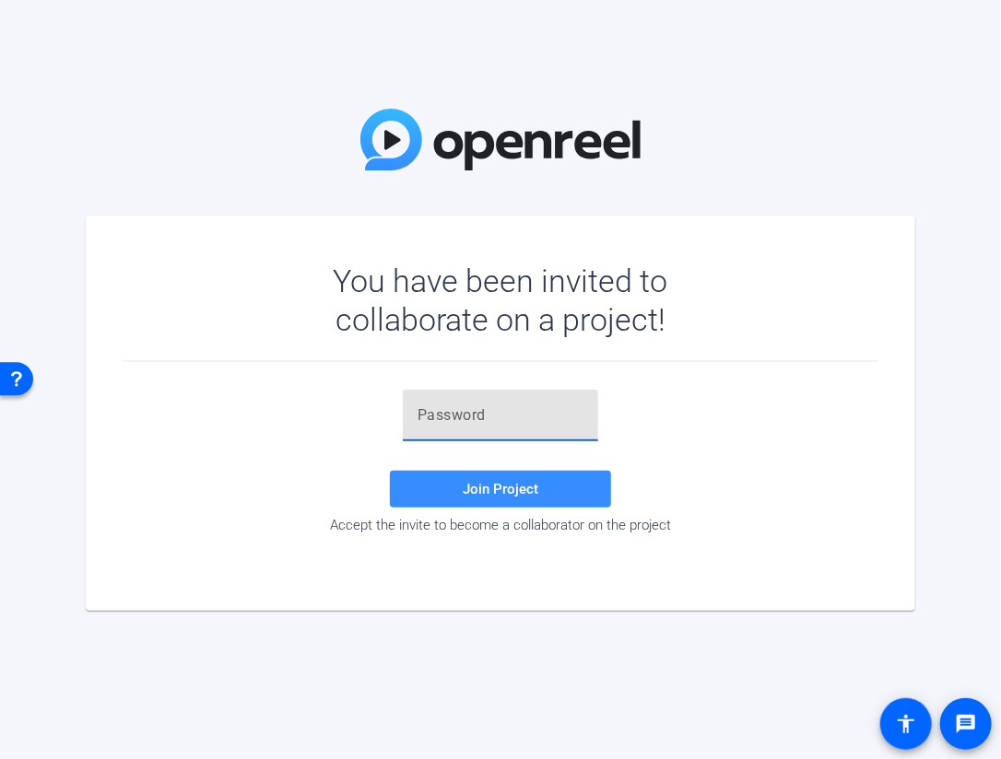
click at [505, 411] on input "text" at bounding box center [500, 415] width 166 height 22
paste input "h-i^@6"
type input "h-i^@6"
click at [505, 479] on span at bounding box center [500, 489] width 221 height 44
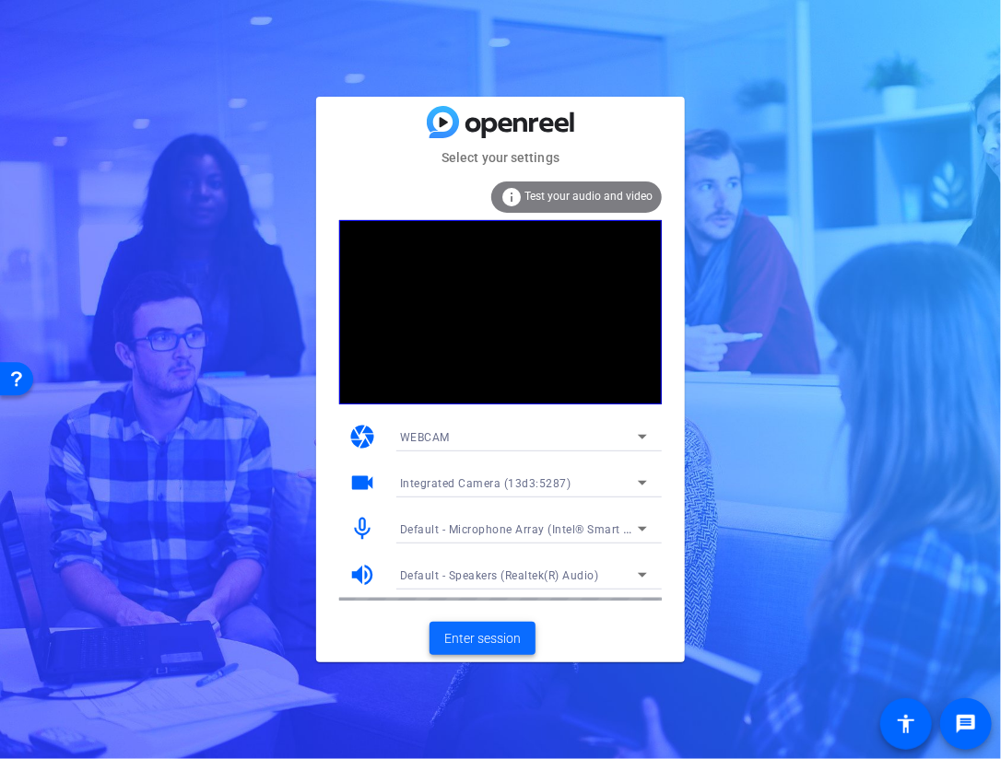
click at [482, 636] on span "Enter session" at bounding box center [482, 638] width 76 height 19
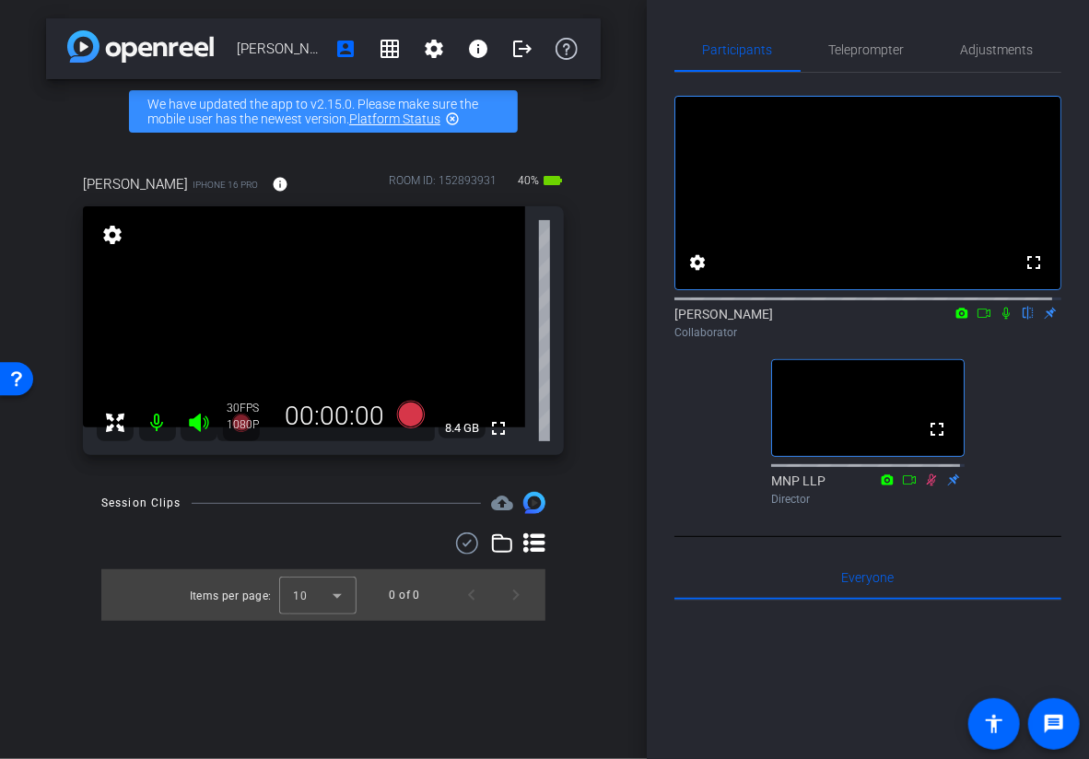
click at [707, 401] on div "fullscreen settings [PERSON_NAME] flip Collaborator fullscreen MNP LLP Director" at bounding box center [867, 293] width 387 height 440
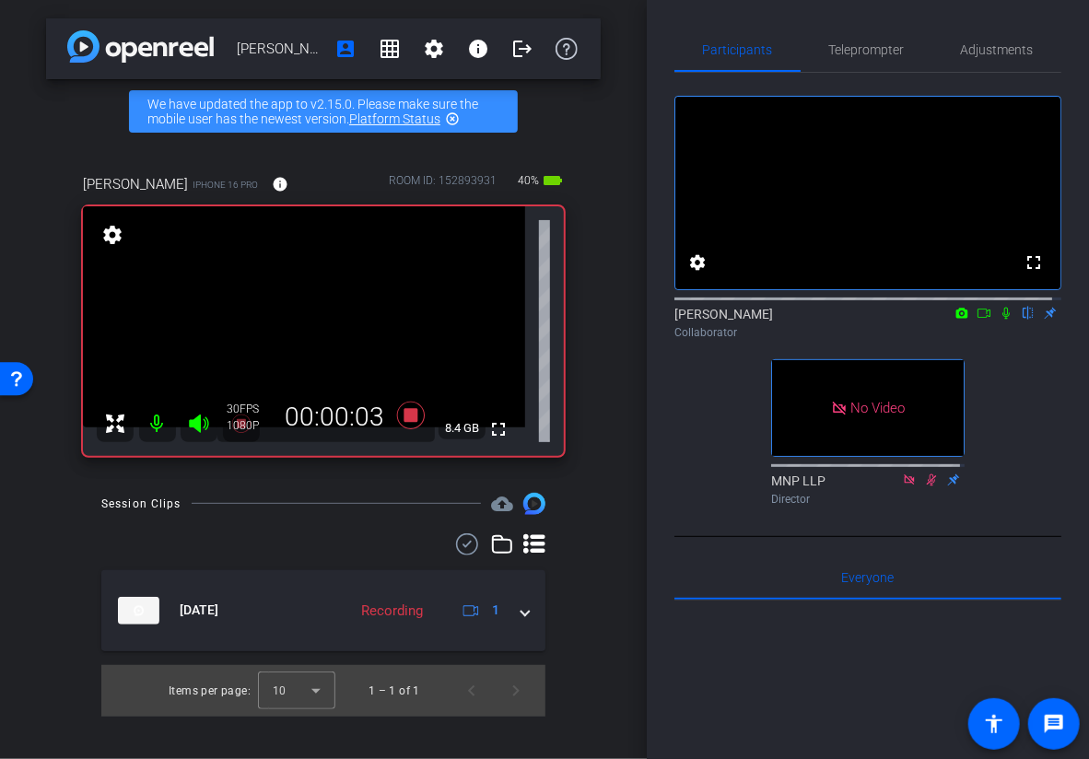
click at [999, 320] on icon at bounding box center [1006, 313] width 15 height 13
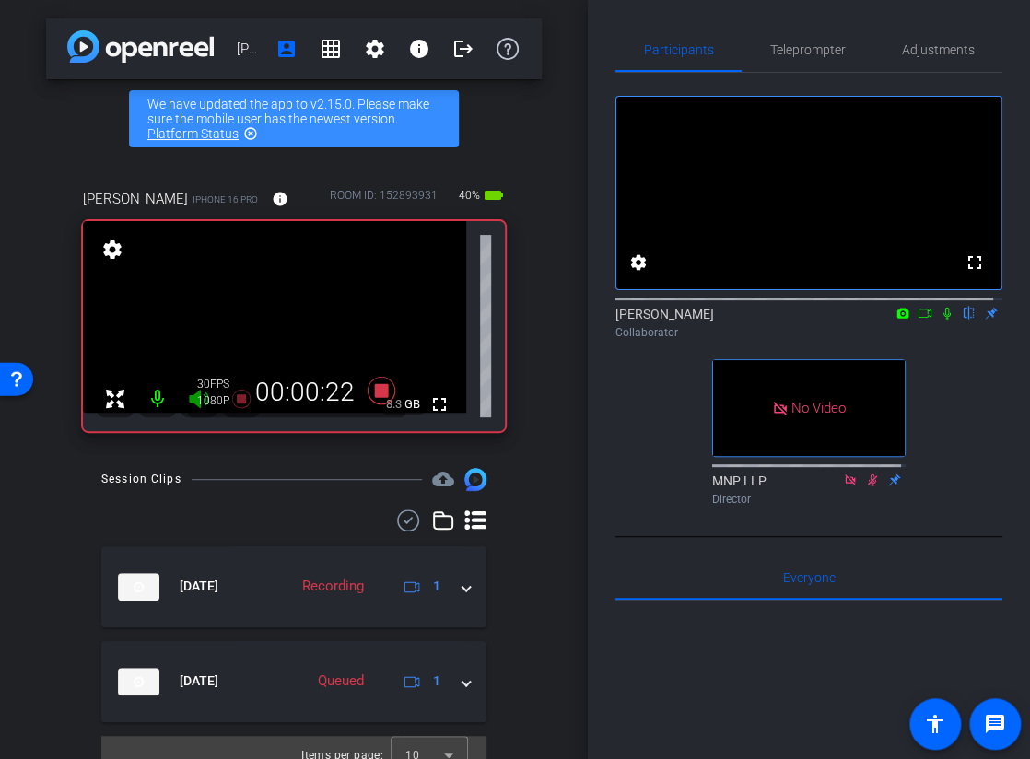
click at [943, 320] on icon at bounding box center [946, 314] width 7 height 12
click at [940, 320] on icon at bounding box center [947, 313] width 15 height 13
click at [936, 322] on mat-icon at bounding box center [947, 313] width 22 height 17
click at [940, 320] on icon at bounding box center [947, 313] width 15 height 13
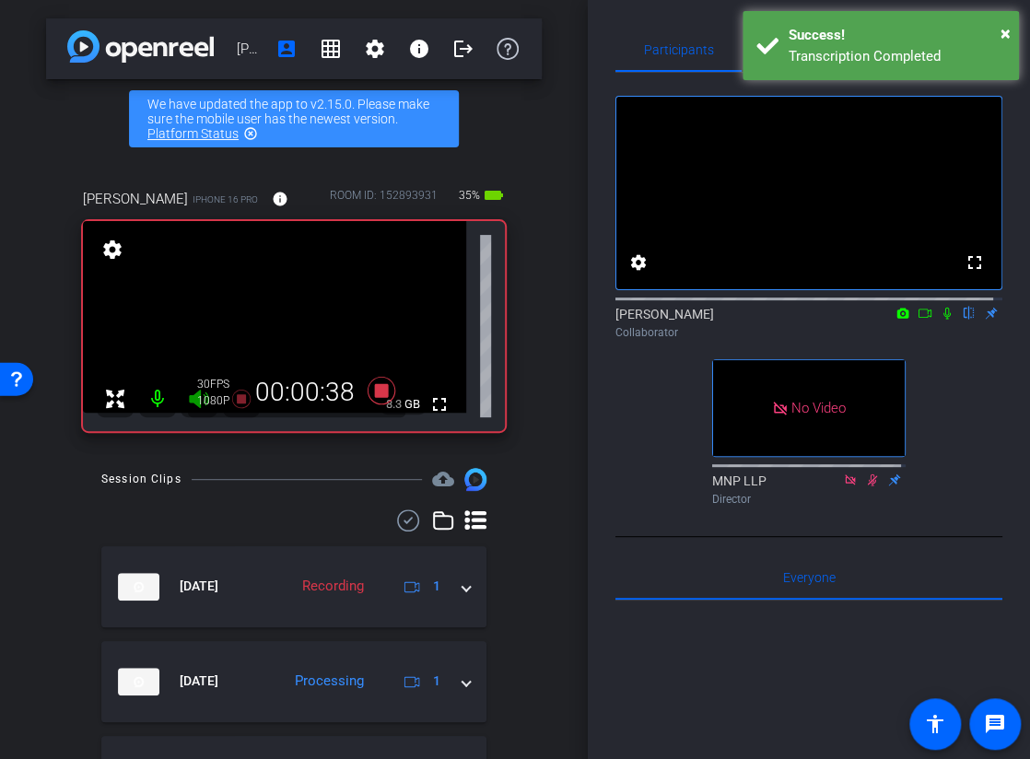
drag, startPoint x: 937, startPoint y: 331, endPoint x: 945, endPoint y: 353, distance: 23.6
click at [940, 320] on icon at bounding box center [947, 313] width 15 height 13
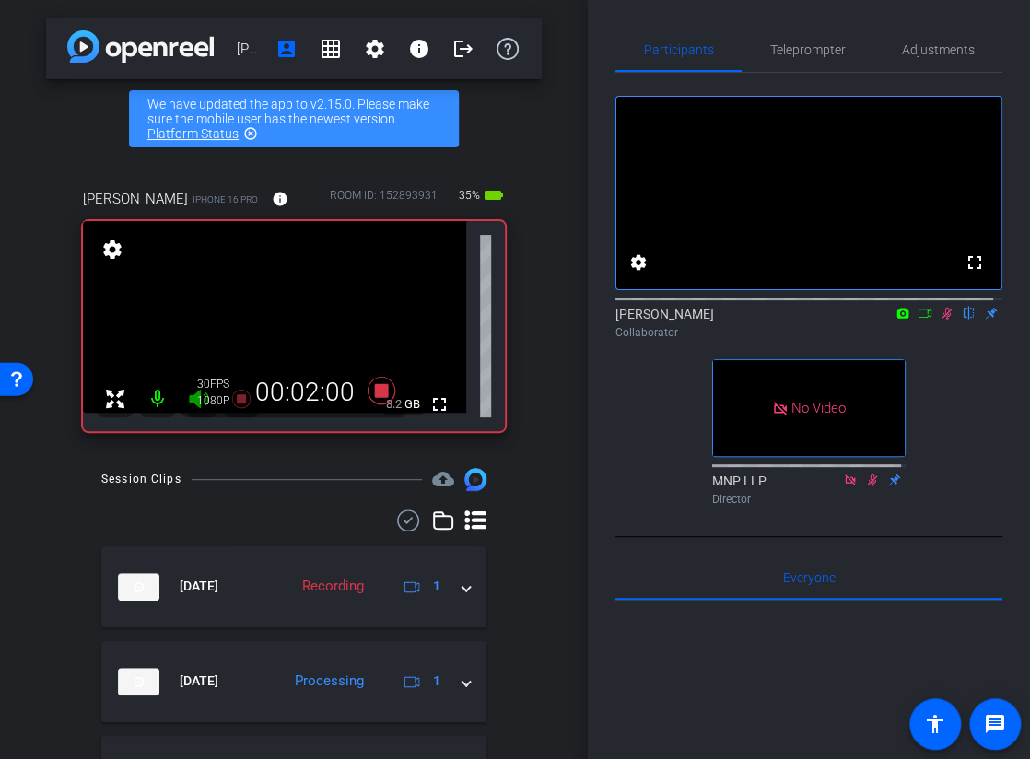
click at [943, 320] on icon at bounding box center [948, 314] width 10 height 12
click at [940, 320] on icon at bounding box center [947, 313] width 15 height 13
click at [943, 320] on icon at bounding box center [948, 314] width 10 height 12
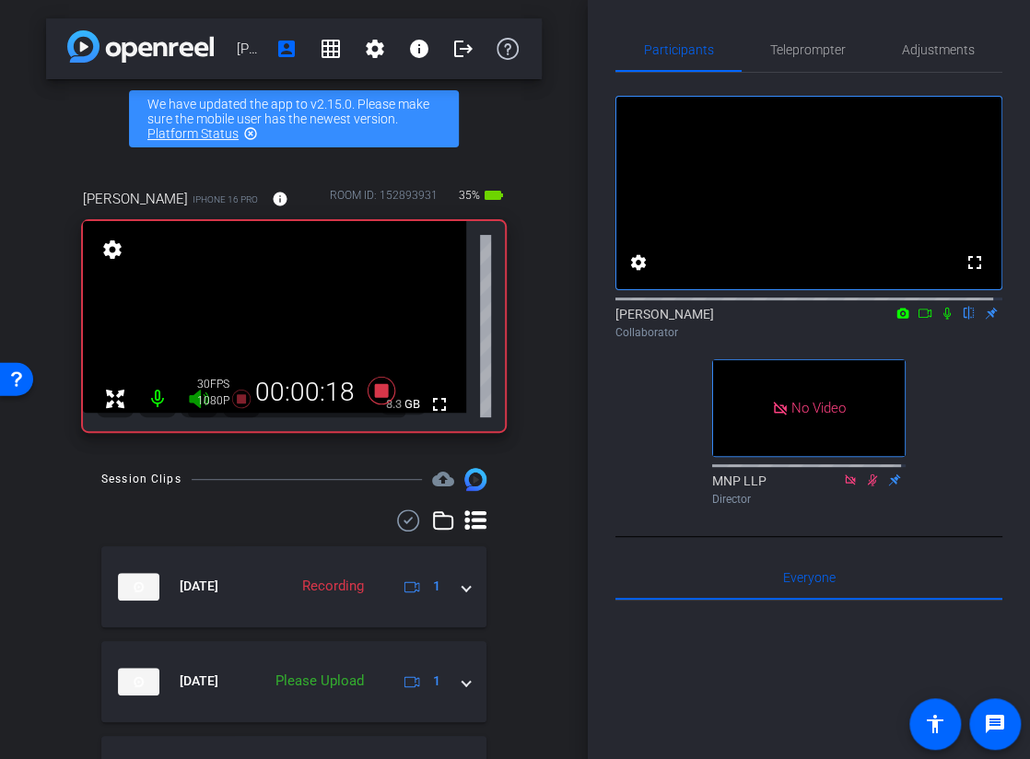
click at [940, 320] on icon at bounding box center [947, 313] width 15 height 13
drag, startPoint x: 940, startPoint y: 333, endPoint x: 981, endPoint y: 396, distance: 75.9
click at [941, 320] on icon at bounding box center [947, 313] width 15 height 13
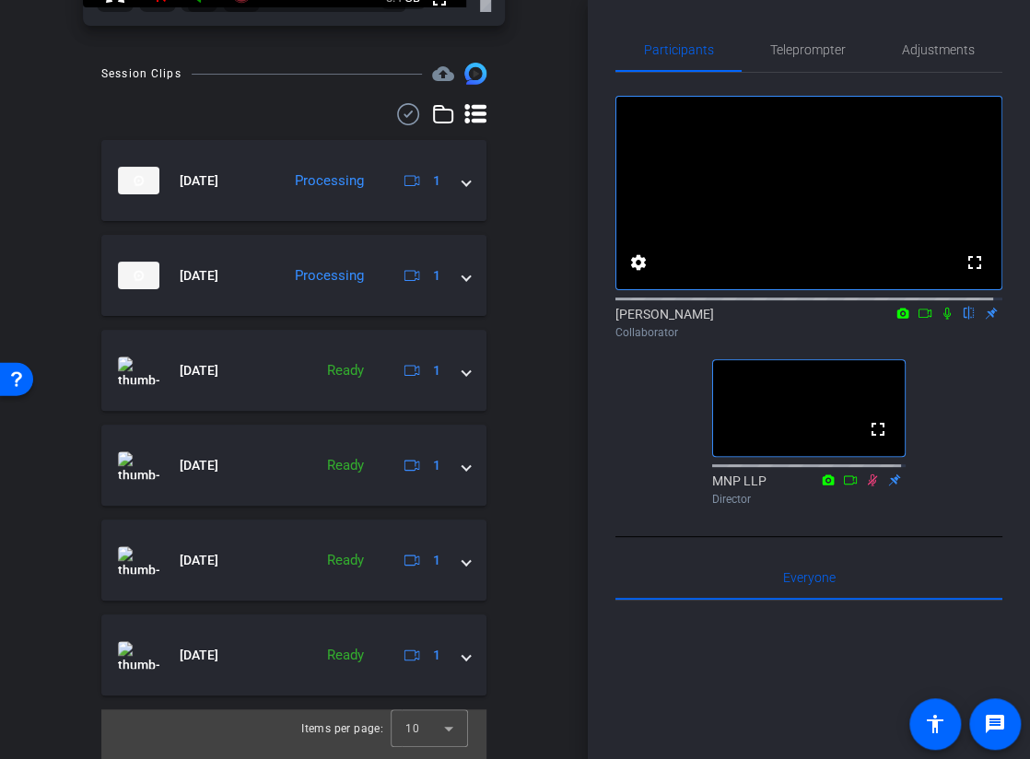
scroll to position [439, 0]
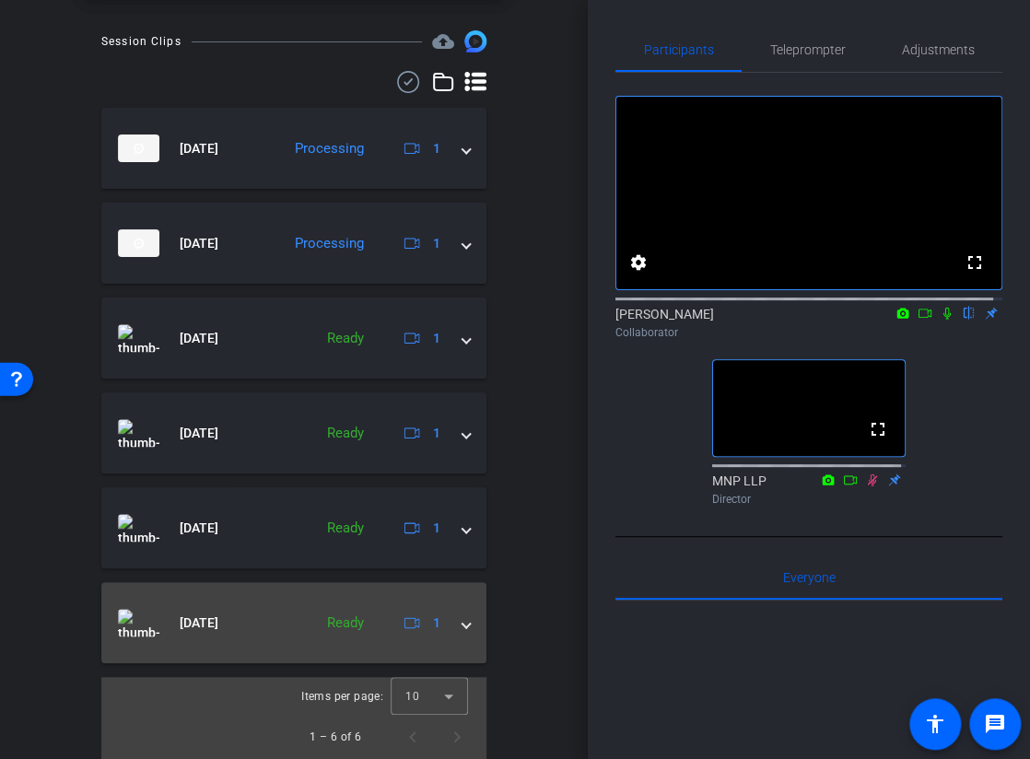
click at [463, 623] on span at bounding box center [466, 623] width 7 height 19
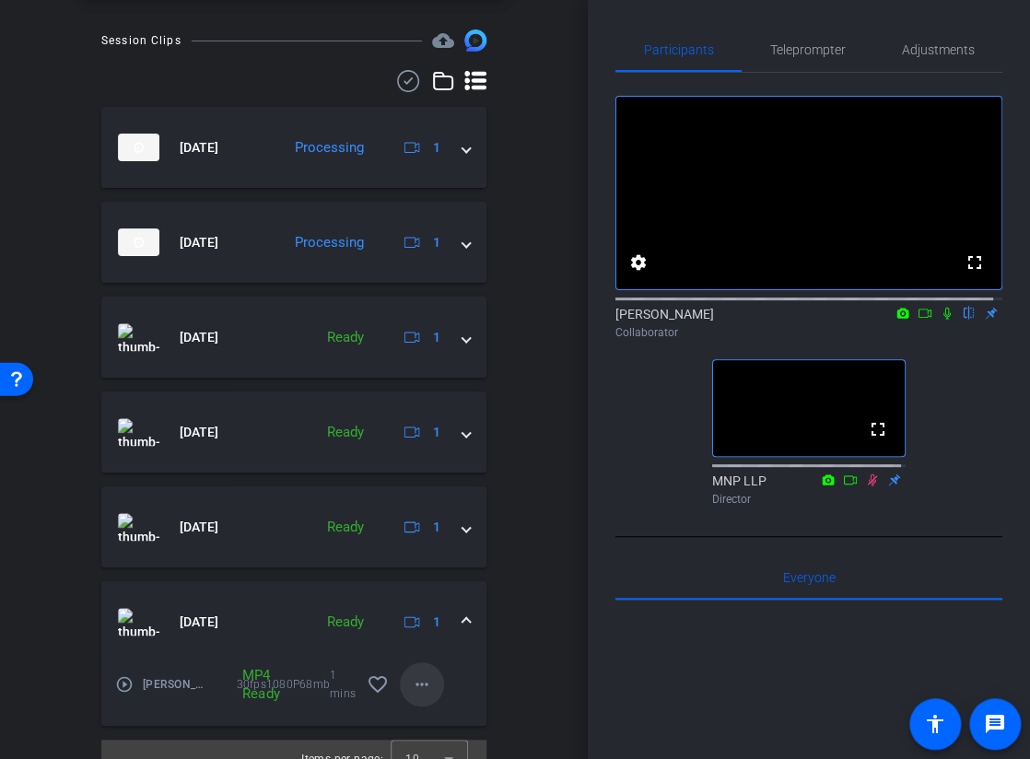
click at [413, 685] on mat-icon "more_horiz" at bounding box center [422, 685] width 22 height 22
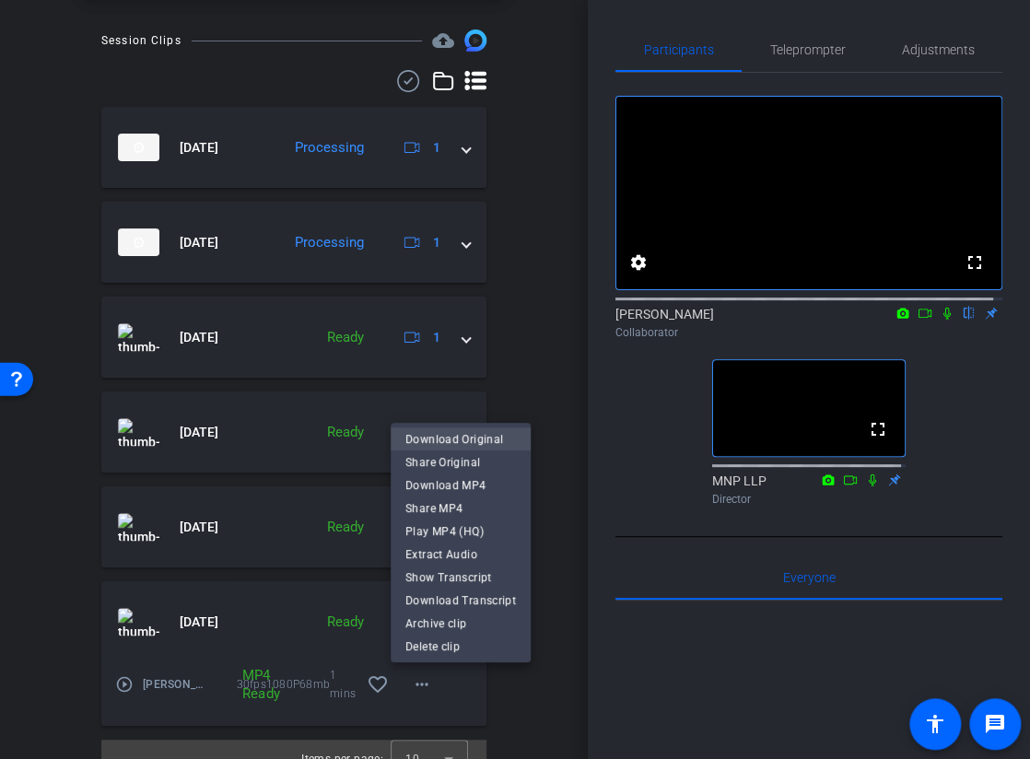
click at [476, 441] on span "Download Original" at bounding box center [460, 439] width 111 height 22
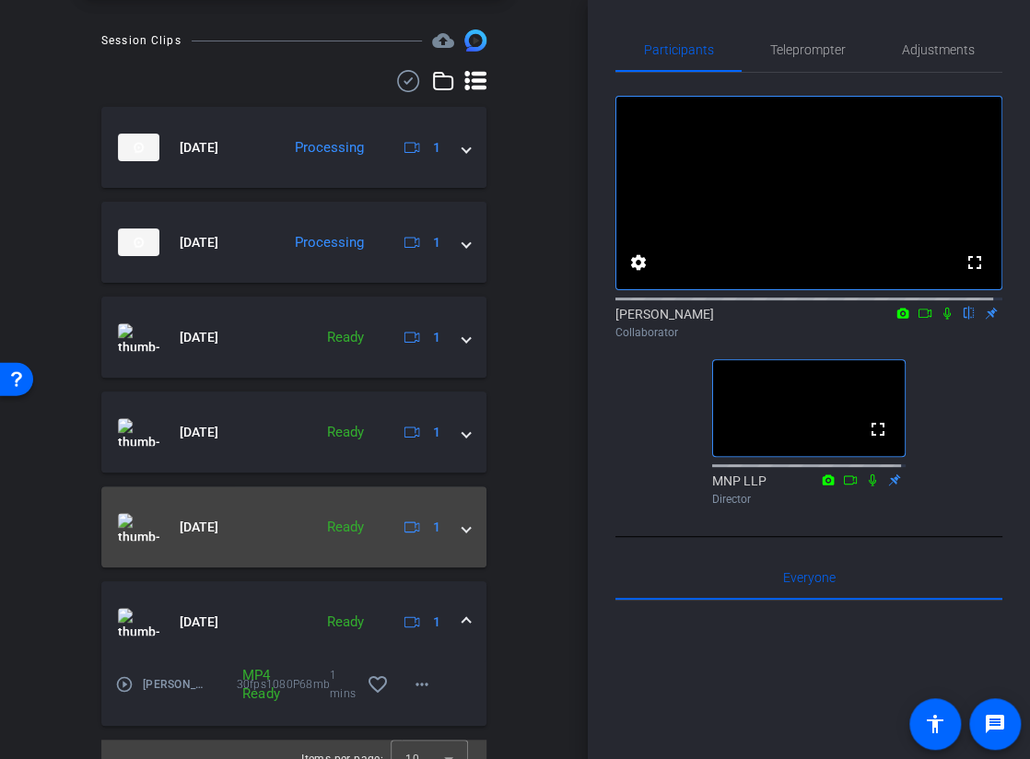
click at [463, 529] on span at bounding box center [466, 527] width 7 height 19
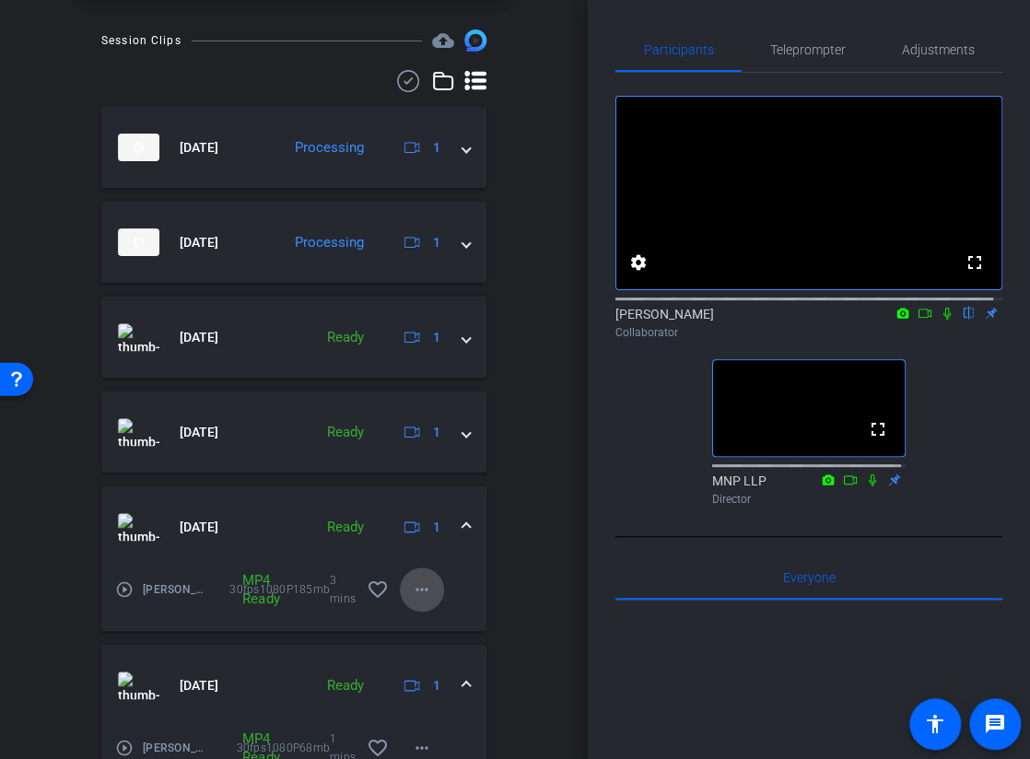
click at [414, 588] on mat-icon "more_horiz" at bounding box center [422, 590] width 22 height 22
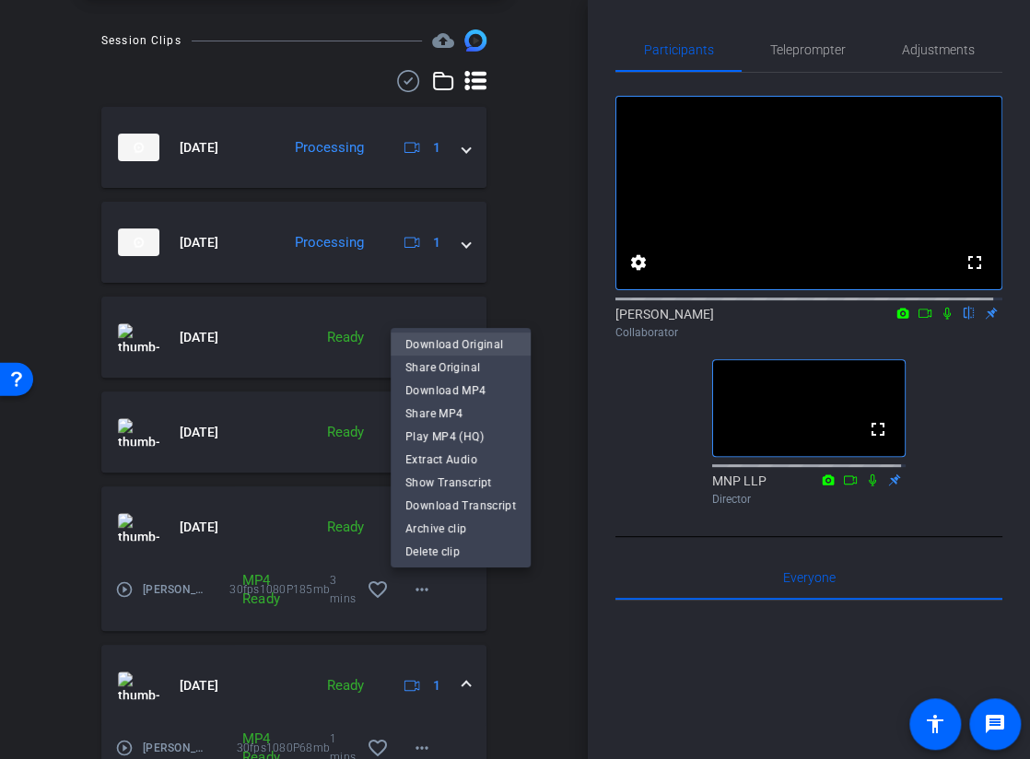
click at [464, 341] on span "Download Original" at bounding box center [460, 345] width 111 height 22
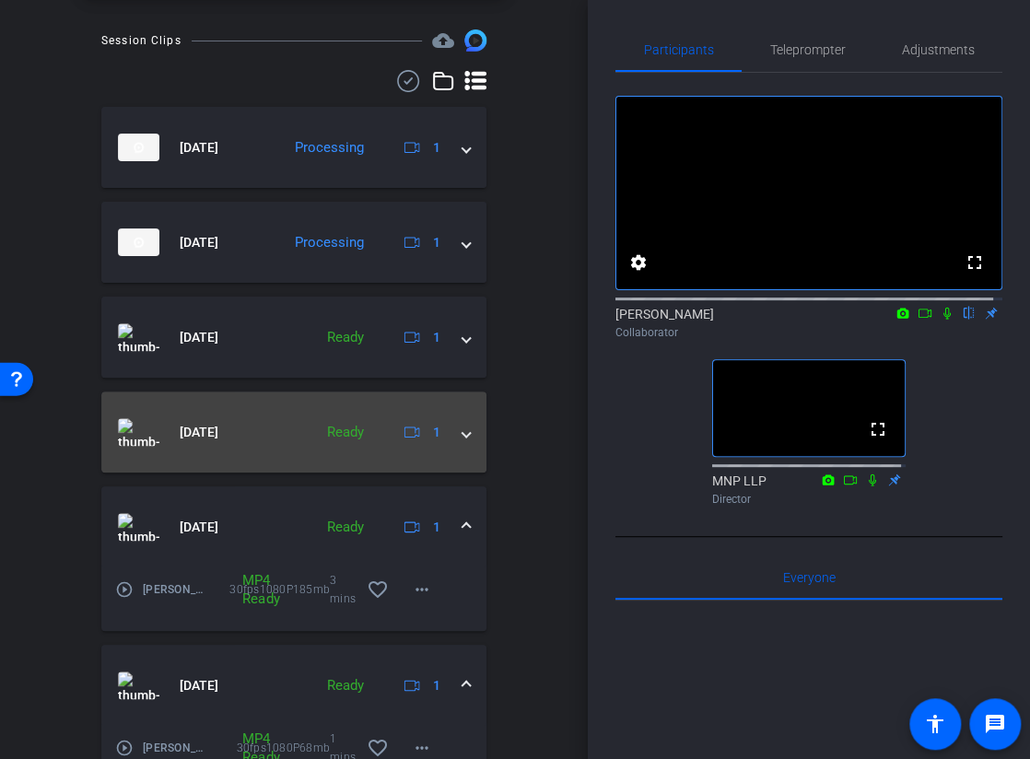
click at [463, 432] on span at bounding box center [466, 432] width 7 height 19
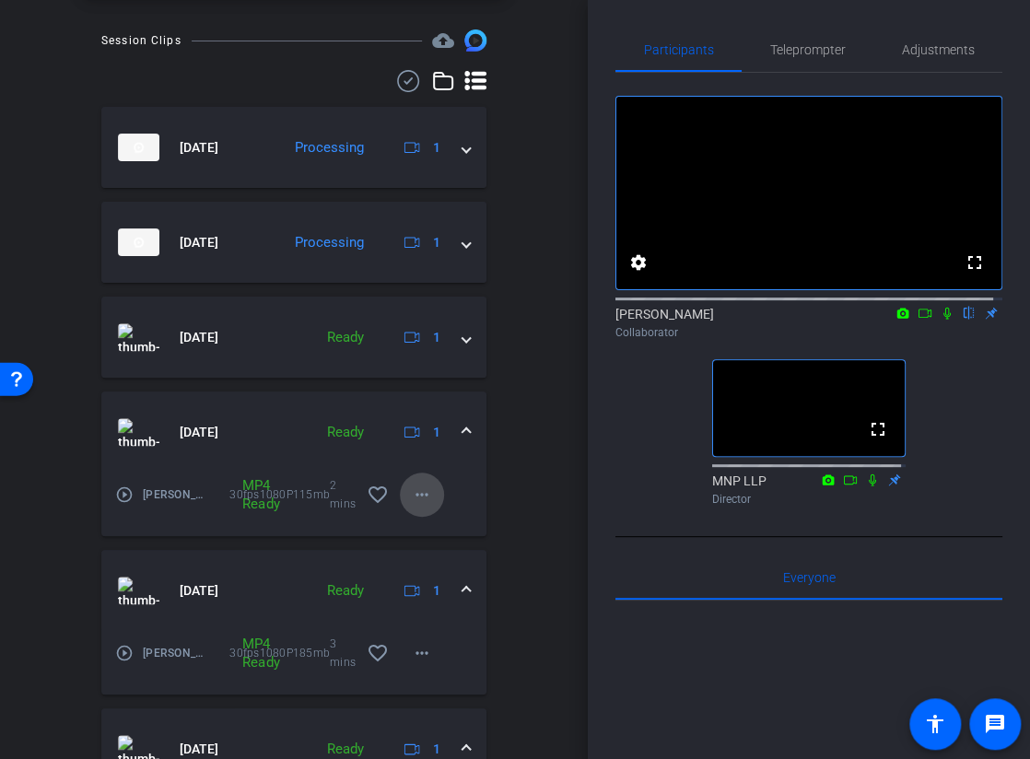
click at [416, 496] on mat-icon "more_horiz" at bounding box center [422, 495] width 22 height 22
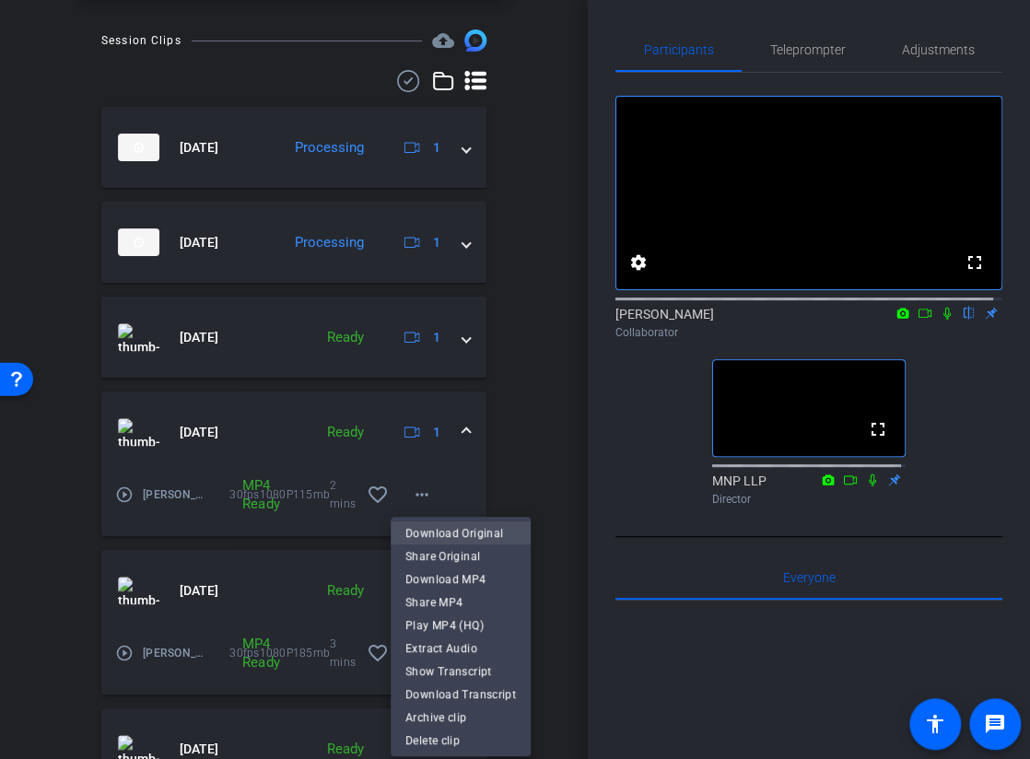
click at [452, 531] on span "Download Original" at bounding box center [460, 533] width 111 height 22
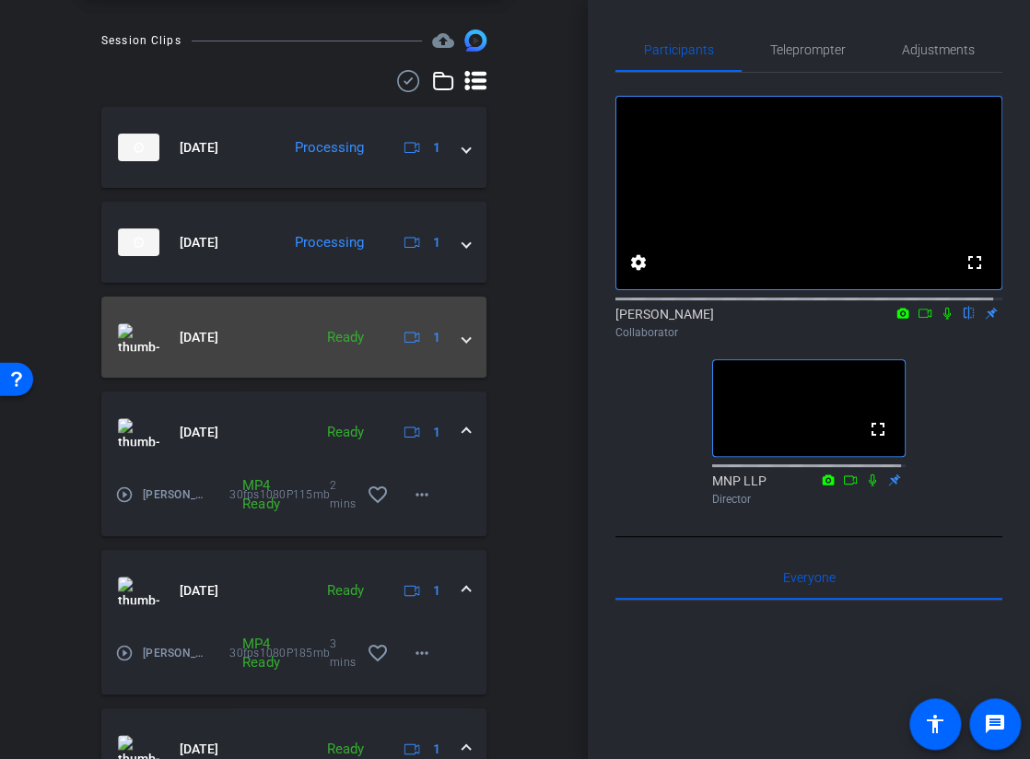
click at [463, 339] on span at bounding box center [466, 337] width 7 height 19
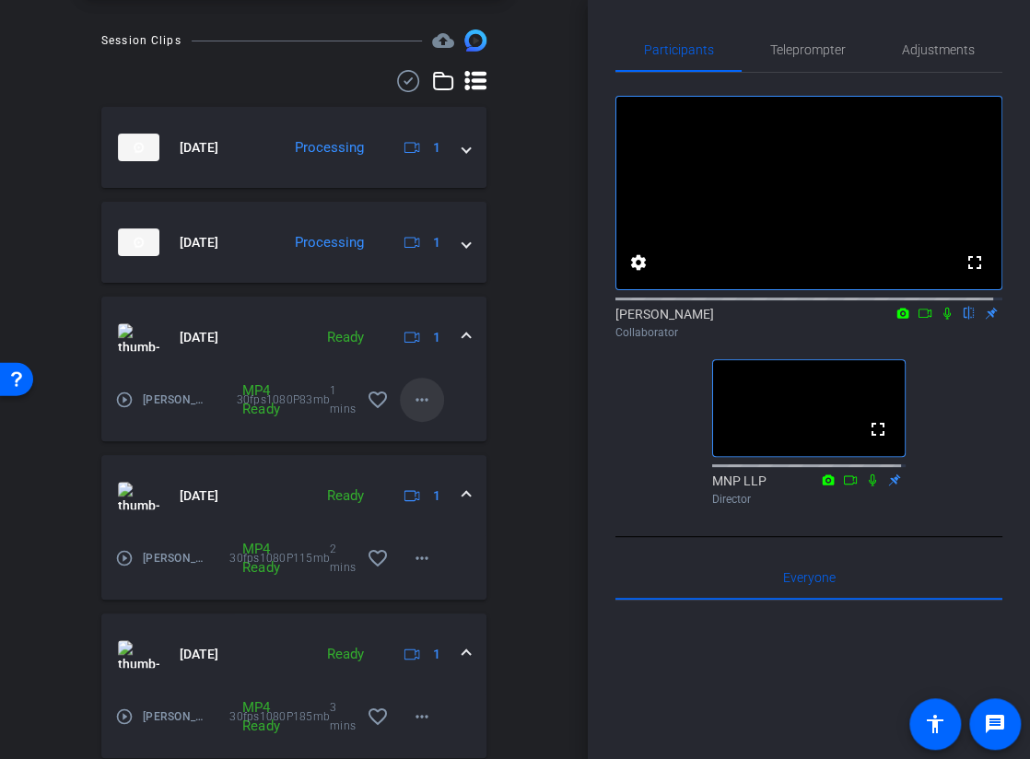
click at [414, 399] on mat-icon "more_horiz" at bounding box center [422, 400] width 22 height 22
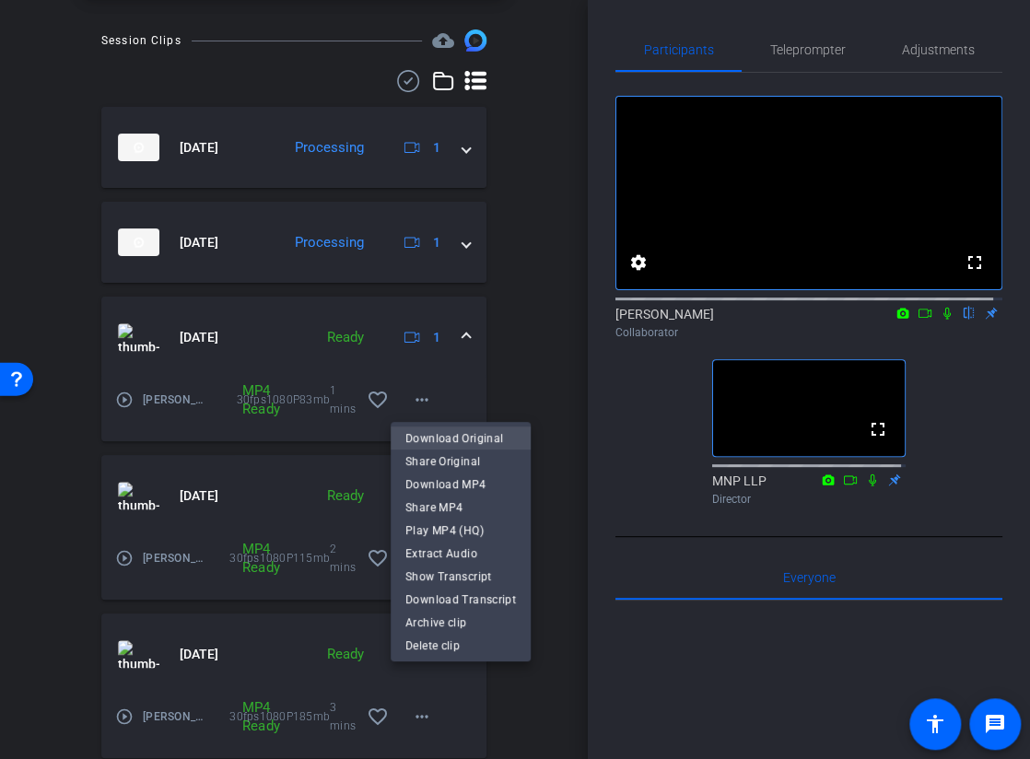
click at [467, 439] on span "Download Original" at bounding box center [460, 439] width 111 height 22
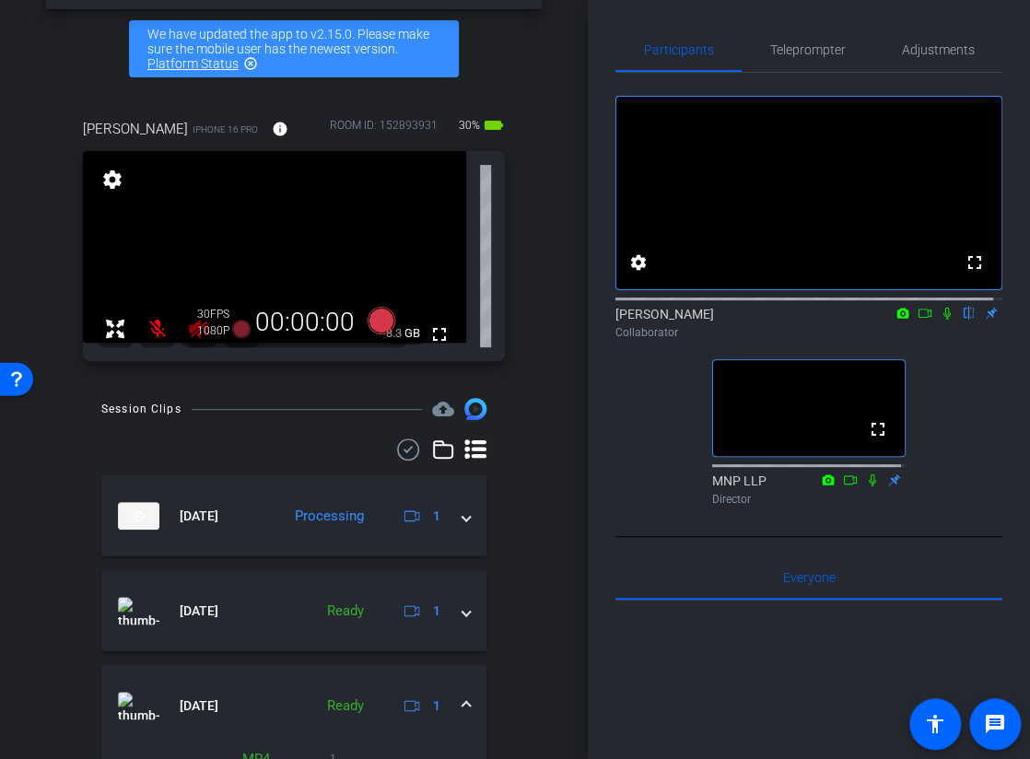
scroll to position [162, 0]
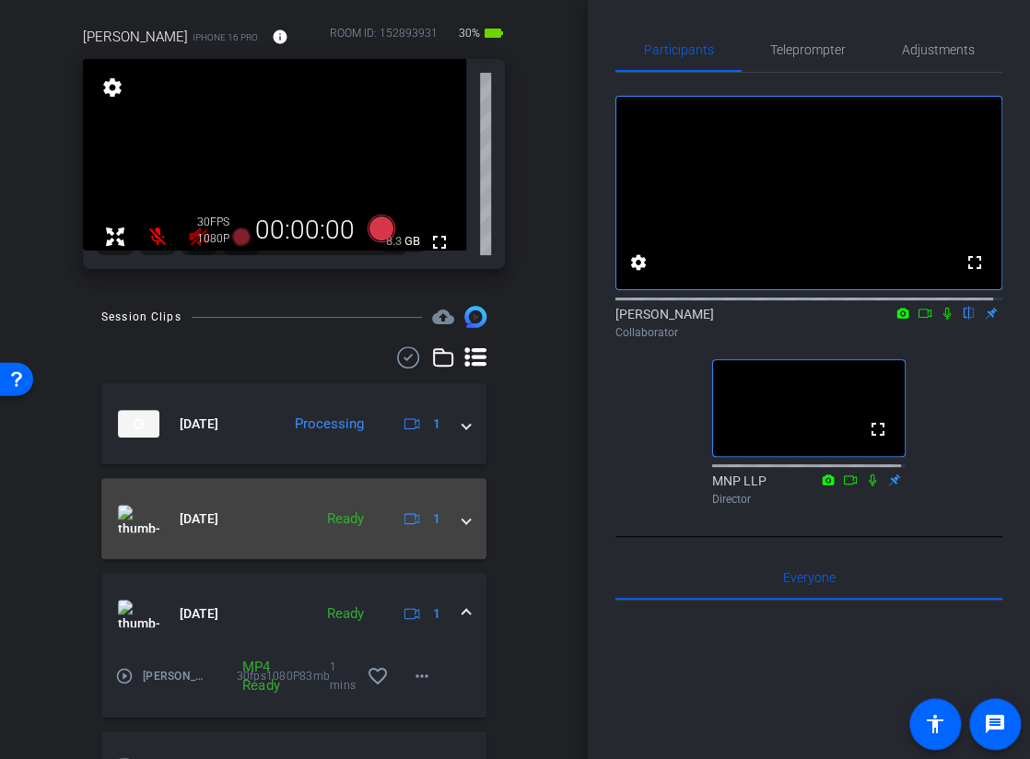
click at [463, 521] on span at bounding box center [466, 519] width 7 height 19
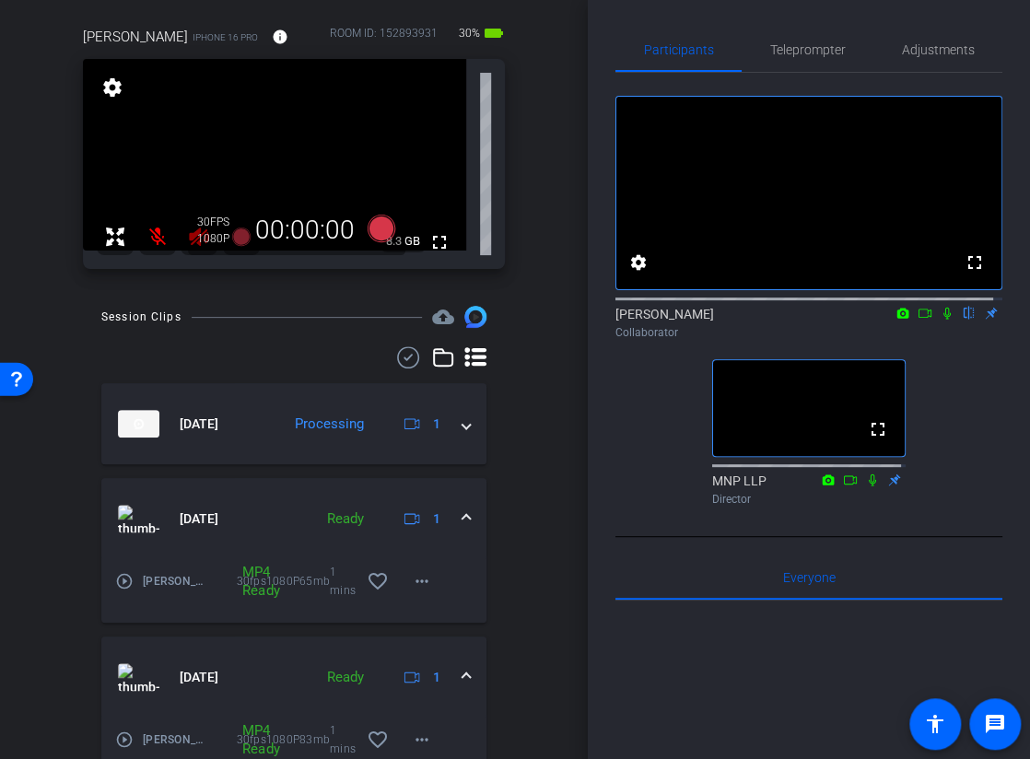
scroll to position [254, 0]
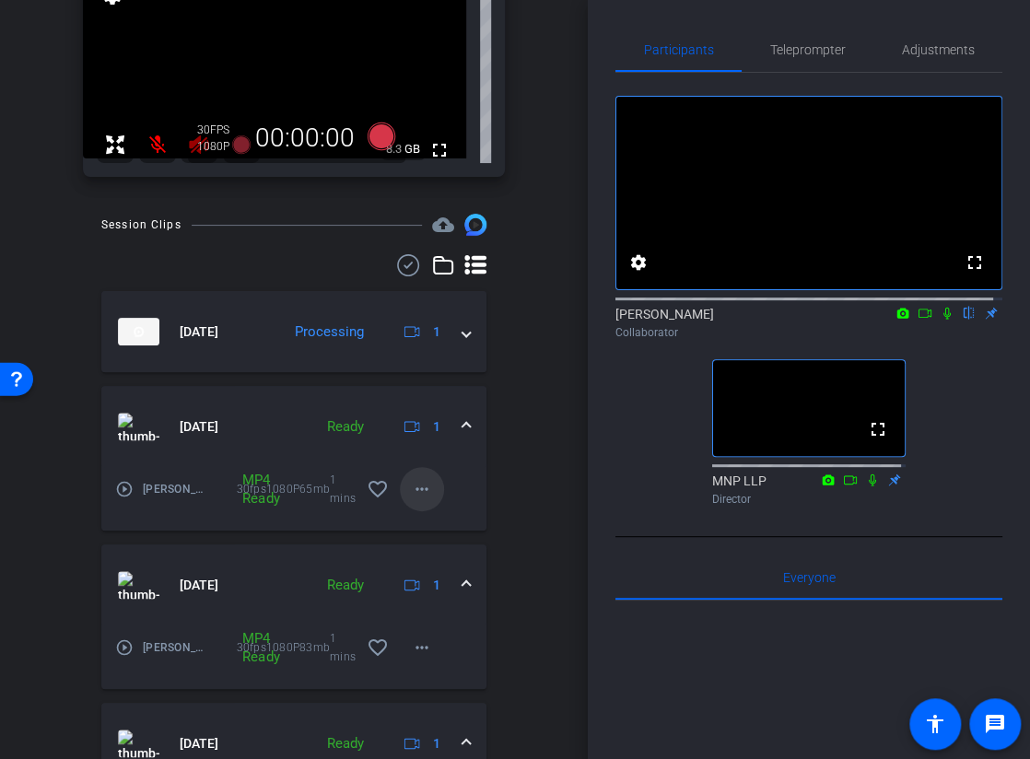
click at [413, 489] on mat-icon "more_horiz" at bounding box center [422, 489] width 22 height 22
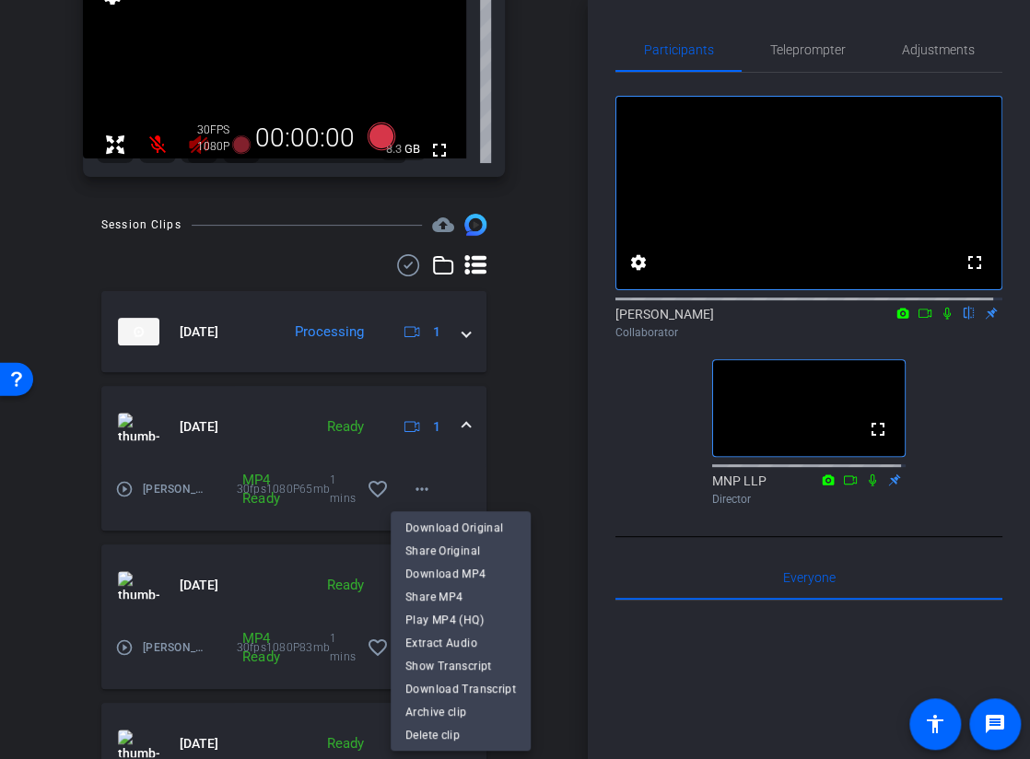
click at [479, 525] on span "Download Original" at bounding box center [460, 528] width 111 height 22
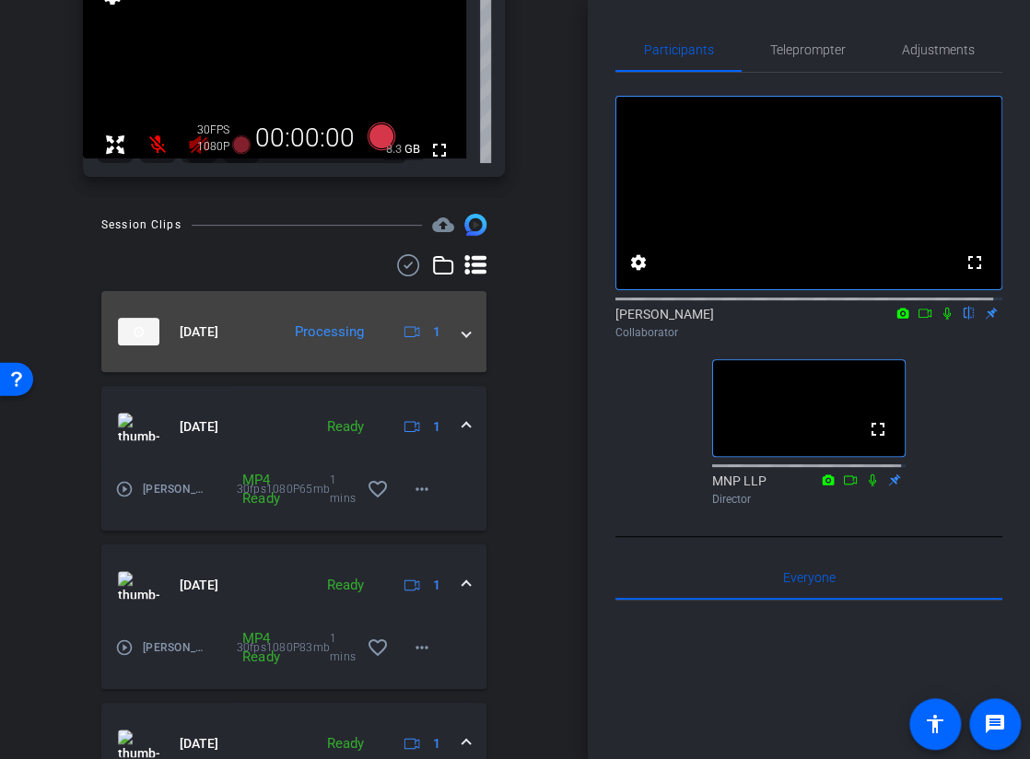
click at [463, 336] on span at bounding box center [466, 331] width 7 height 19
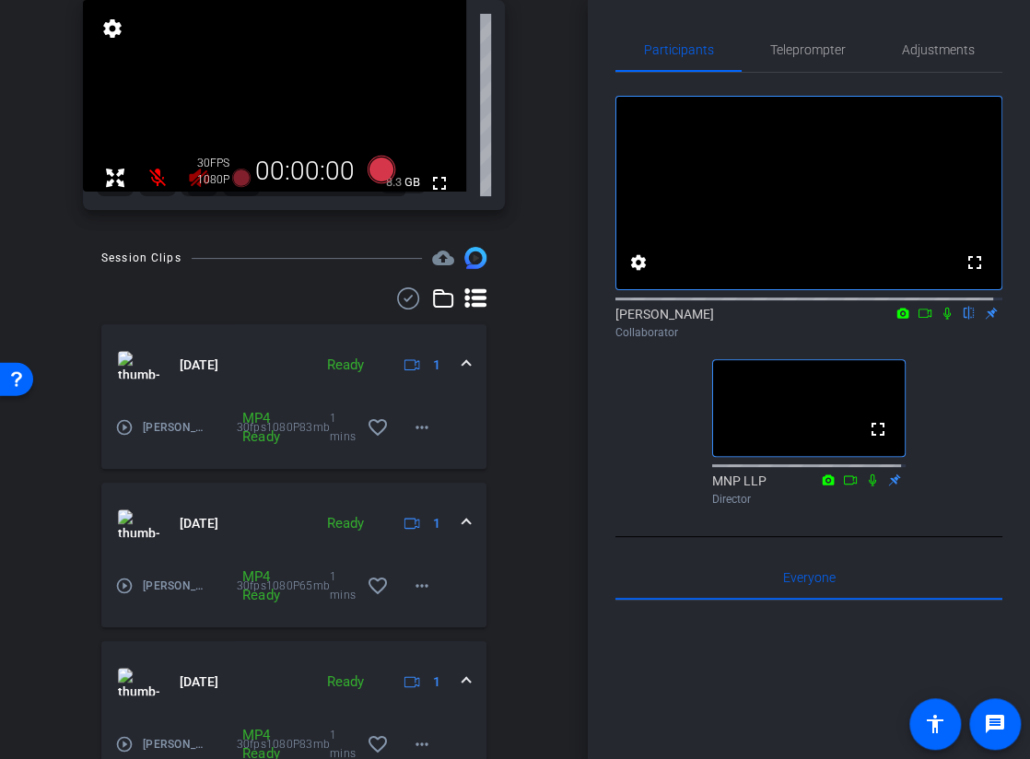
scroll to position [276, 0]
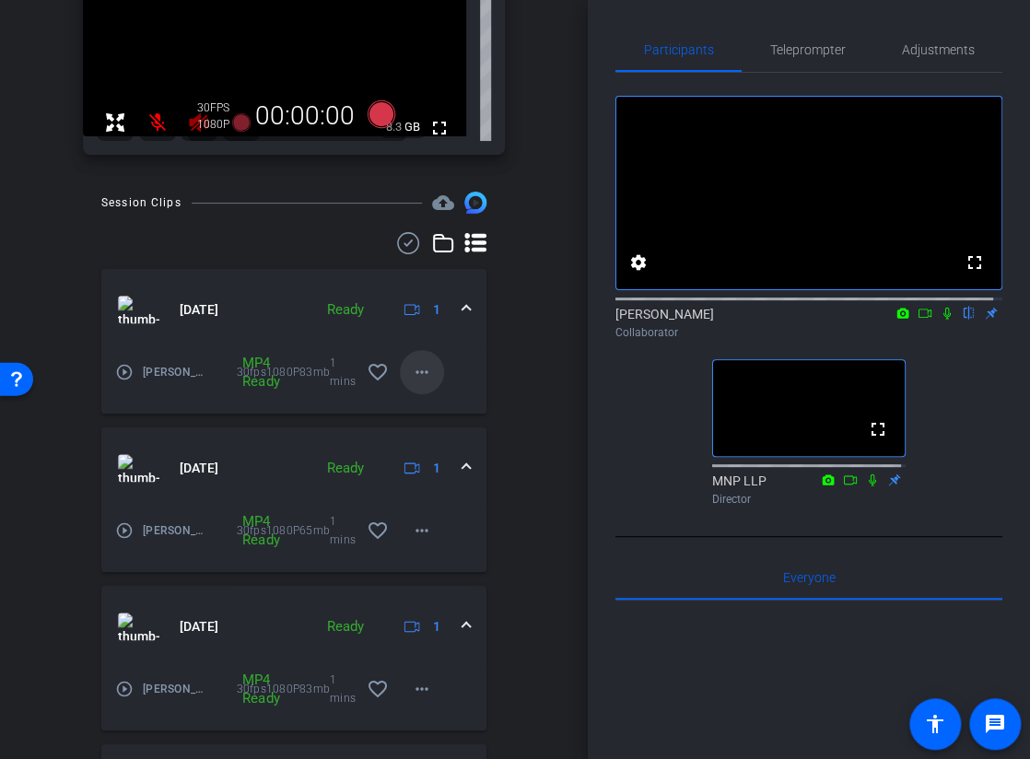
click at [413, 373] on mat-icon "more_horiz" at bounding box center [422, 372] width 22 height 22
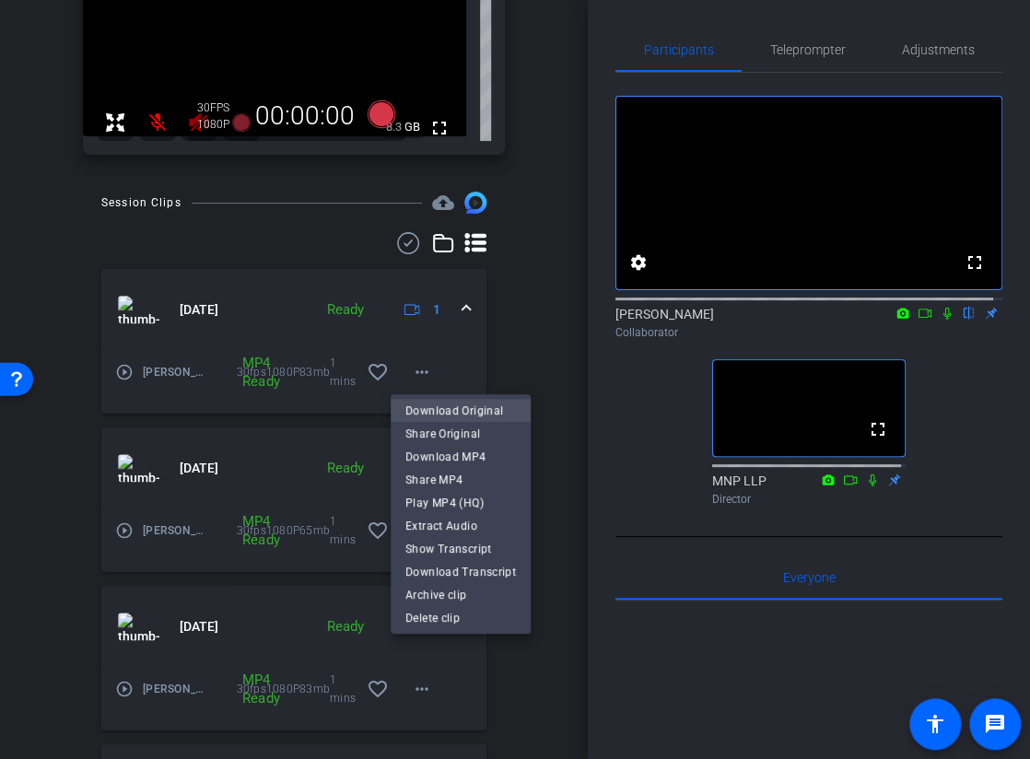
click at [464, 414] on span "Download Original" at bounding box center [460, 411] width 111 height 22
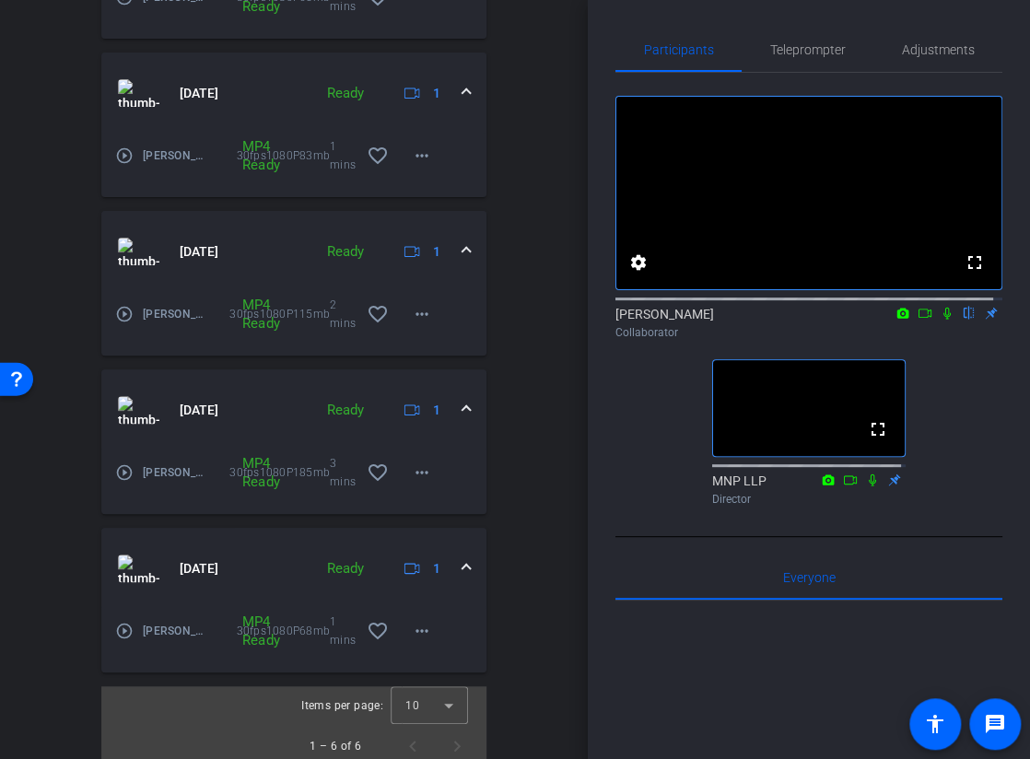
scroll to position [819, 0]
